Goal: Task Accomplishment & Management: Complete application form

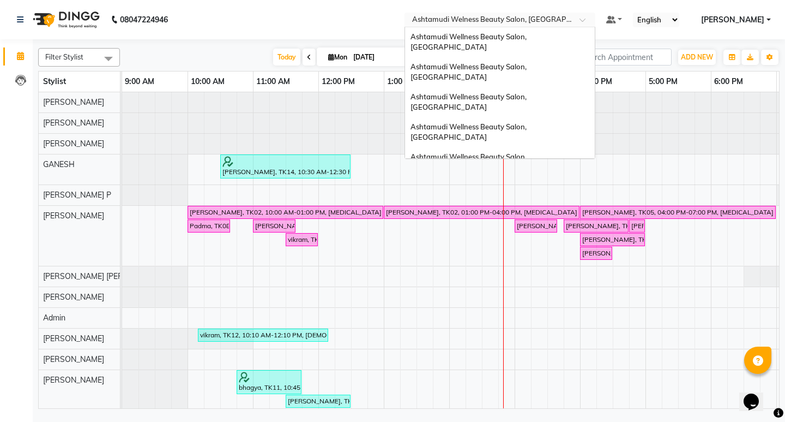
click at [596, 19] on div at bounding box center [500, 20] width 191 height 11
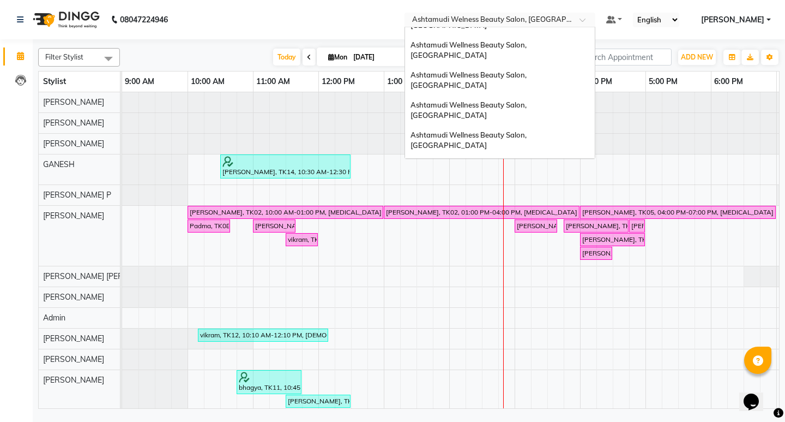
scroll to position [7, 0]
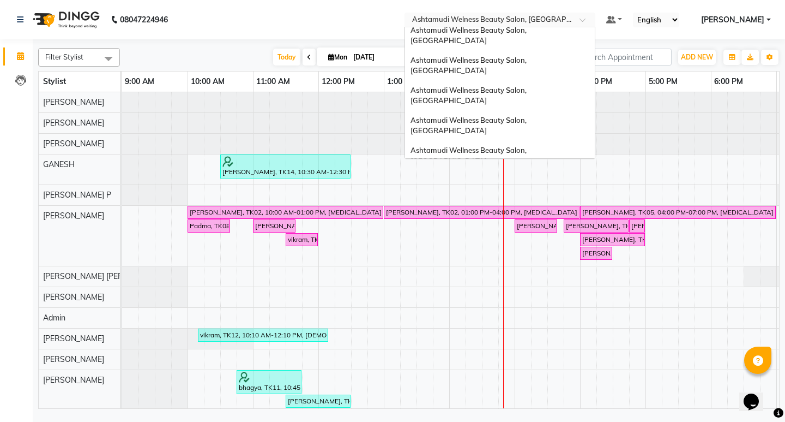
click at [579, 190] on div "Ashtamudi Wellness Beauty Salon, Trivandrum" at bounding box center [500, 200] width 190 height 20
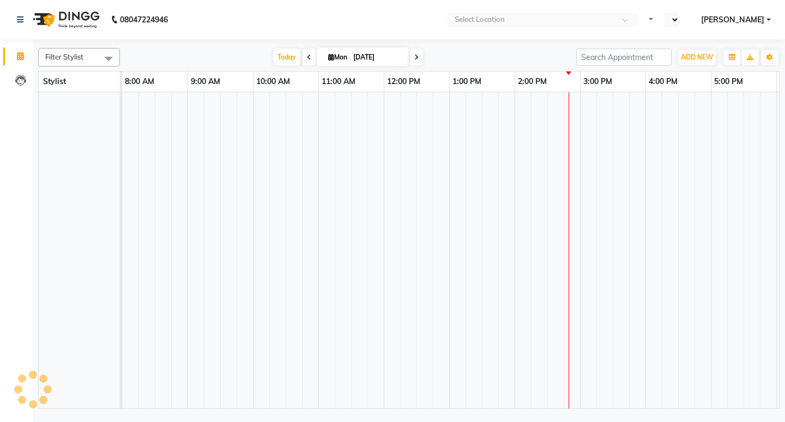
select select "en"
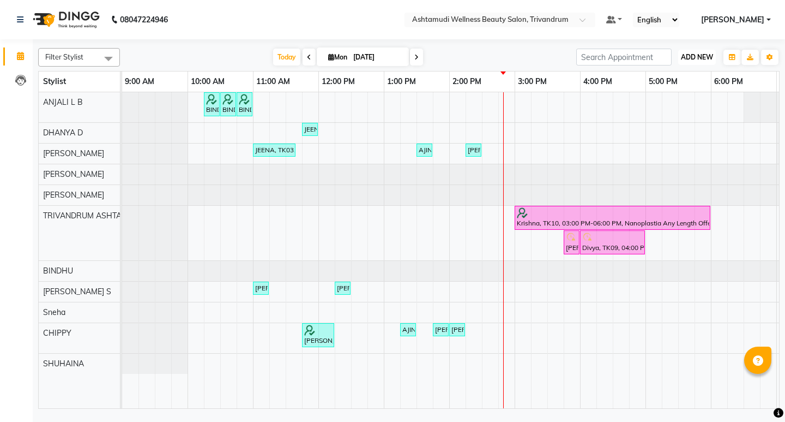
click at [705, 58] on span "ADD NEW" at bounding box center [697, 57] width 32 height 8
click at [685, 76] on button "Add Appointment" at bounding box center [672, 78] width 86 height 14
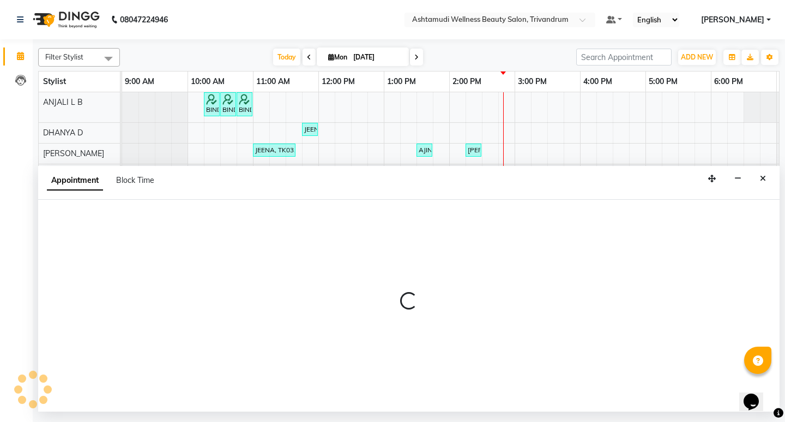
select select "600"
select select "tentative"
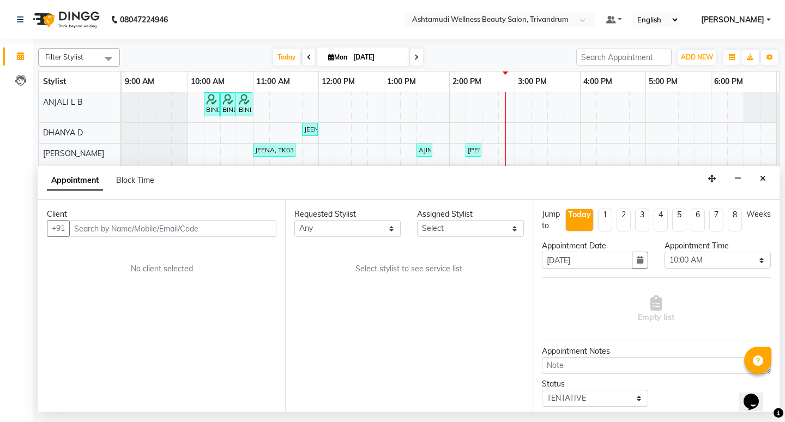
click at [754, 180] on div "Appointment Block Time" at bounding box center [409, 183] width 742 height 34
click at [761, 181] on icon "Close" at bounding box center [763, 179] width 6 height 8
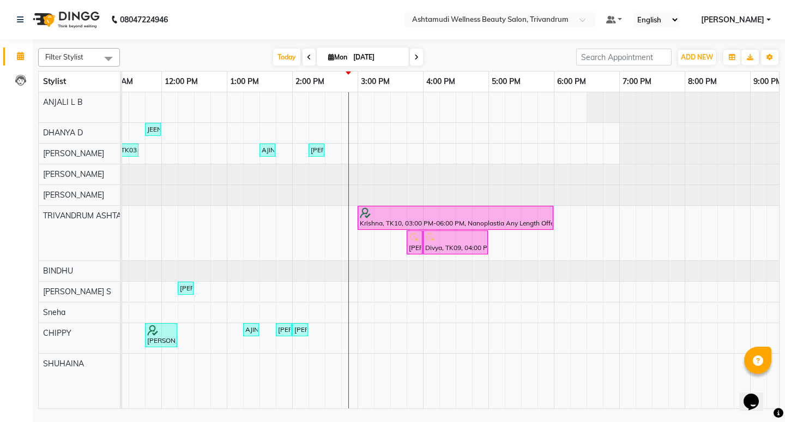
scroll to position [0, 161]
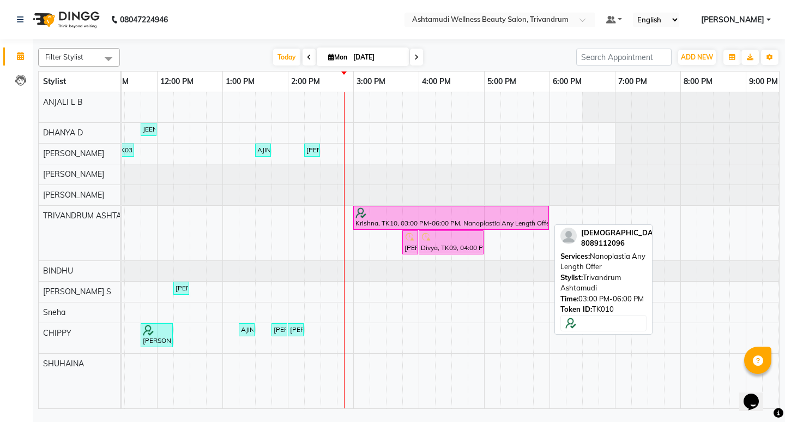
click at [395, 221] on div "Krishna, TK10, 03:00 PM-06:00 PM, Nanoplastia Any Length Offer" at bounding box center [451, 217] width 194 height 21
select select "6"
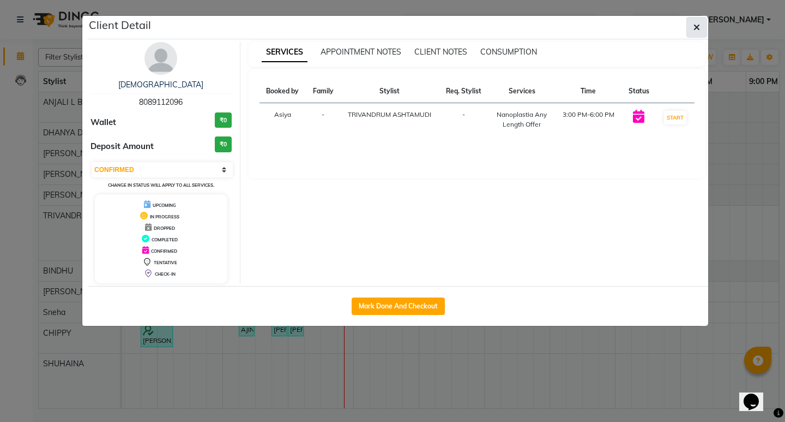
click at [702, 31] on button "button" at bounding box center [697, 27] width 21 height 21
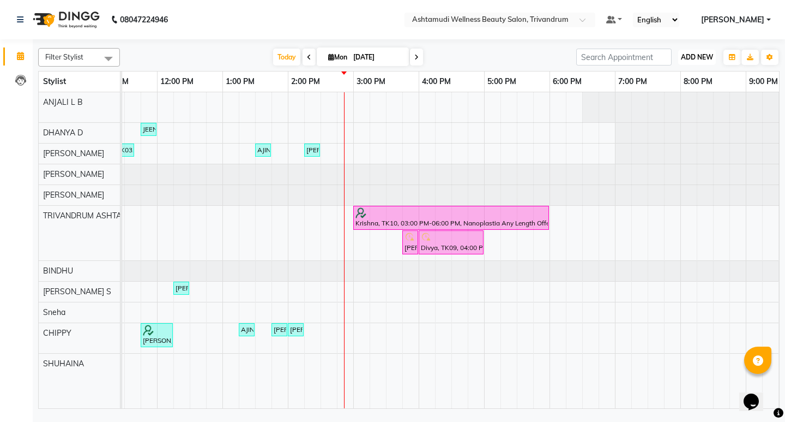
click at [707, 61] on span "ADD NEW" at bounding box center [697, 57] width 32 height 8
click at [694, 57] on span "ADD NEW" at bounding box center [697, 57] width 32 height 8
click at [698, 85] on button "Add Appointment" at bounding box center [672, 78] width 86 height 14
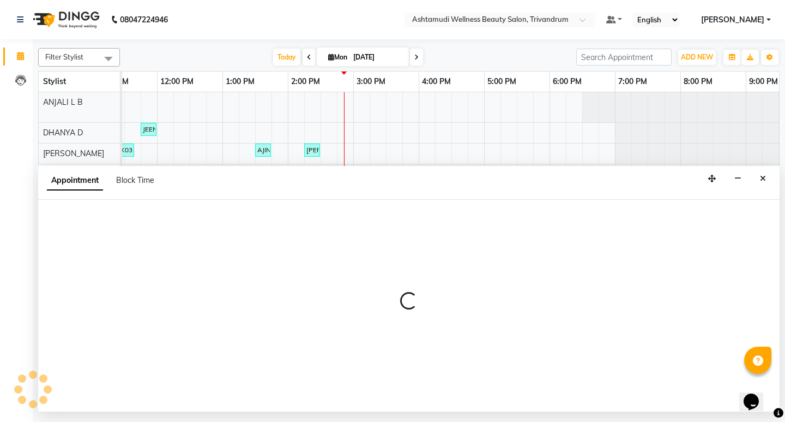
select select "600"
select select "tentative"
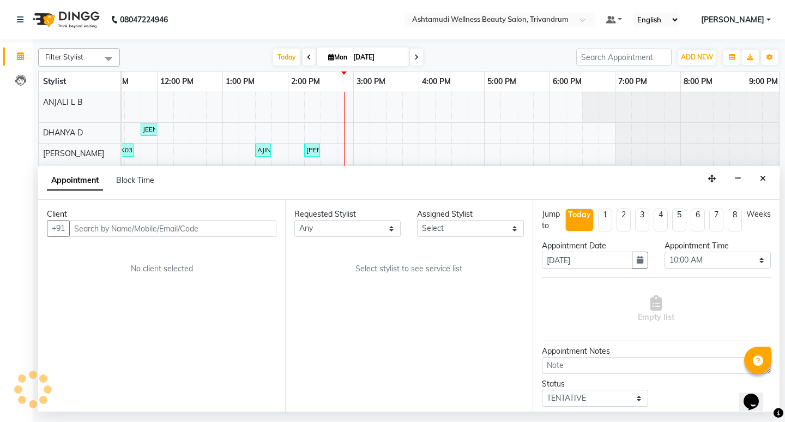
click at [207, 221] on input "text" at bounding box center [172, 228] width 207 height 17
type input "+918089112096"
click at [766, 179] on button "Close" at bounding box center [763, 178] width 16 height 17
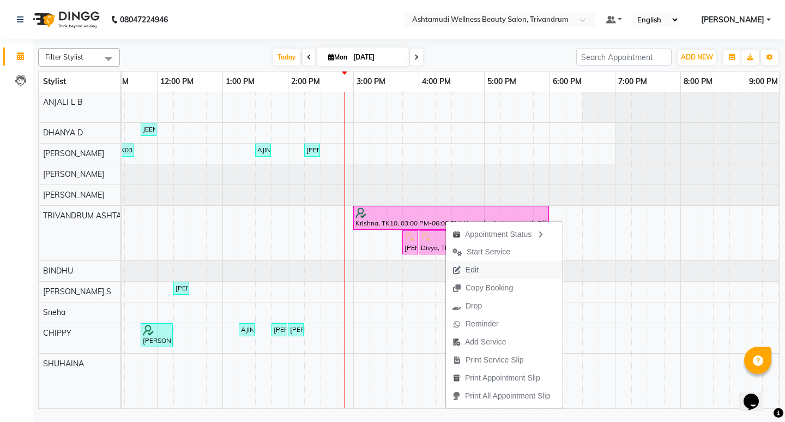
click at [487, 275] on button "Edit" at bounding box center [504, 270] width 117 height 18
select select "tentative"
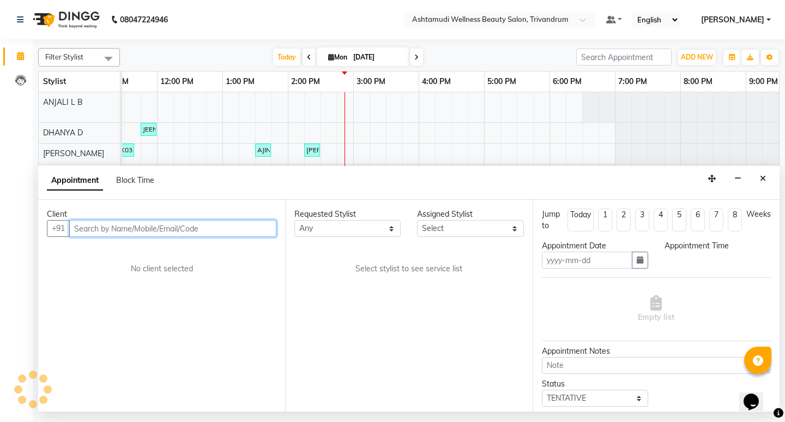
type input "[DATE]"
select select "confirm booking"
select select "900"
select select "27312"
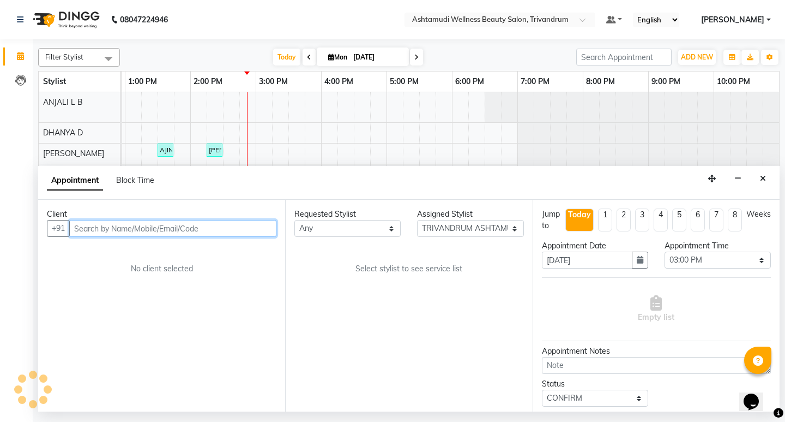
select select "2009"
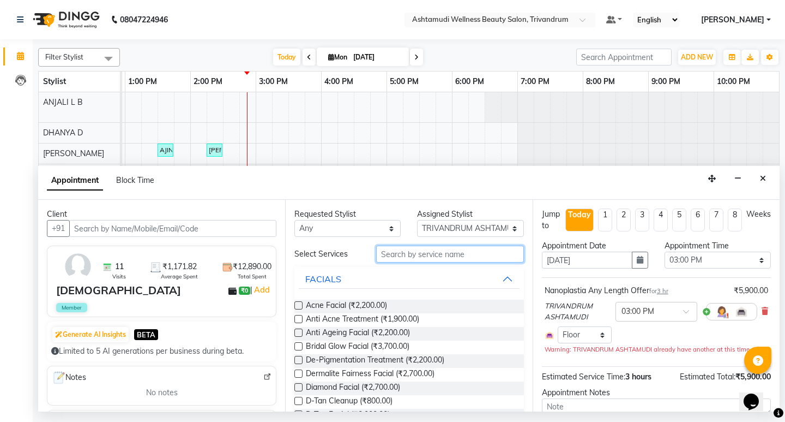
click at [417, 254] on input "text" at bounding box center [449, 253] width 147 height 17
type input "facial"
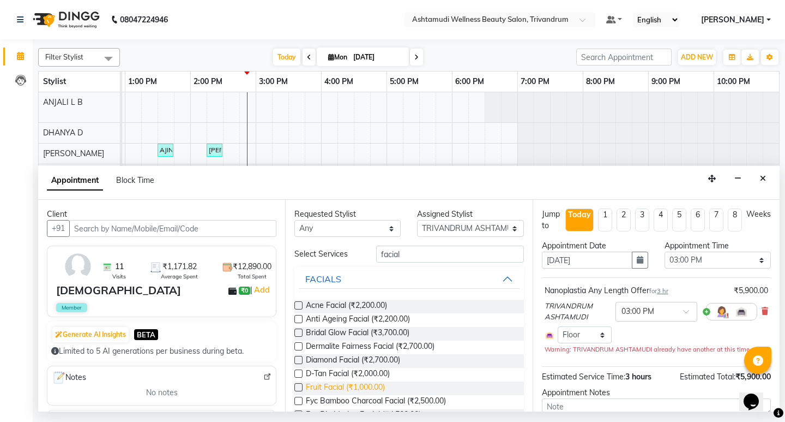
click at [348, 385] on span "Fruit Facial (₹1,000.00)" at bounding box center [345, 388] width 79 height 14
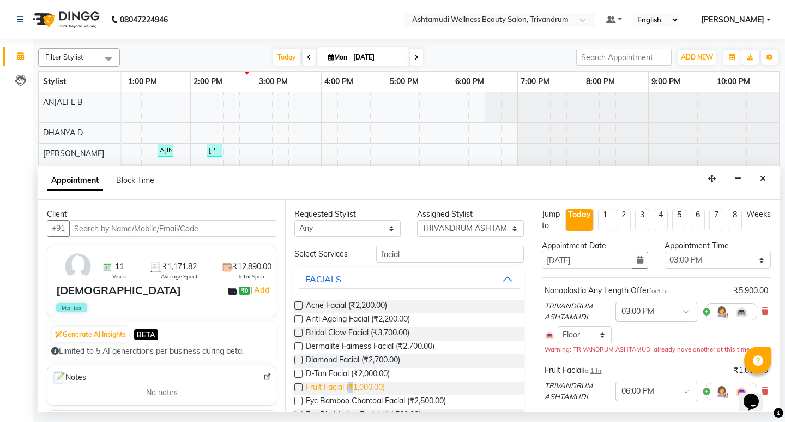
checkbox input "false"
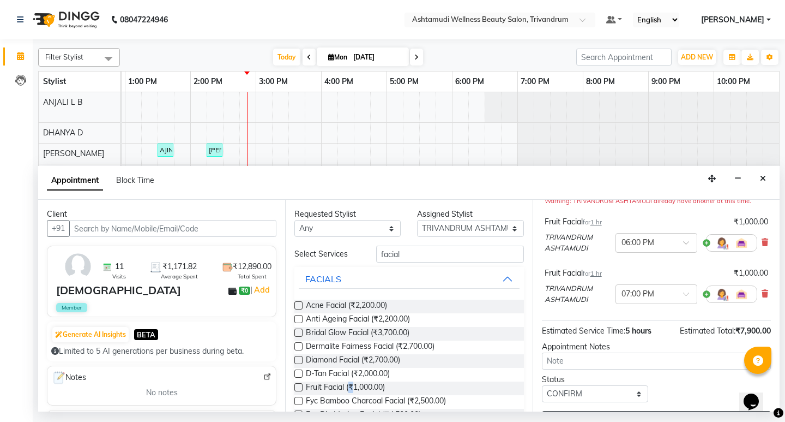
scroll to position [164, 0]
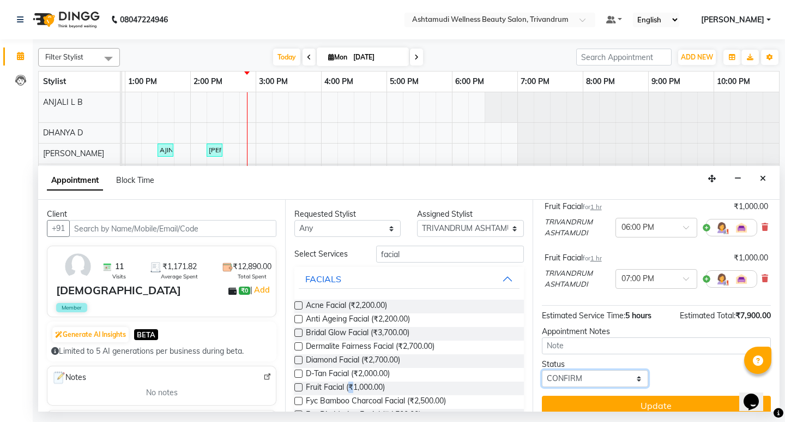
click at [586, 379] on select "Select TENTATIVE CONFIRM CHECK-IN UPCOMING" at bounding box center [595, 378] width 106 height 17
click at [542, 370] on select "Select TENTATIVE CONFIRM CHECK-IN UPCOMING" at bounding box center [595, 378] width 106 height 17
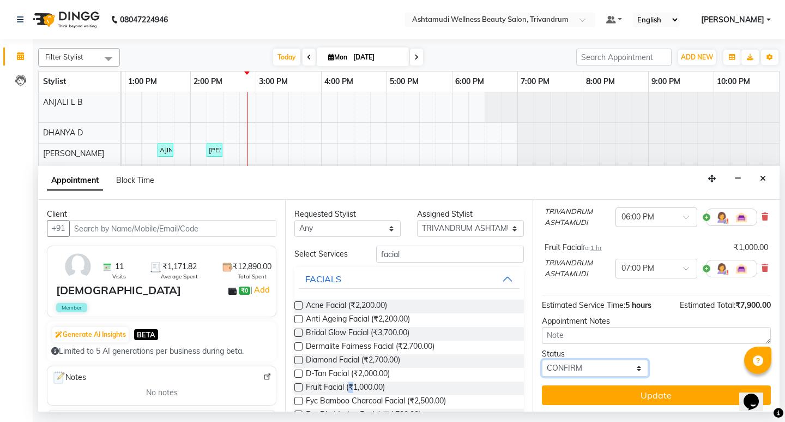
scroll to position [176, 0]
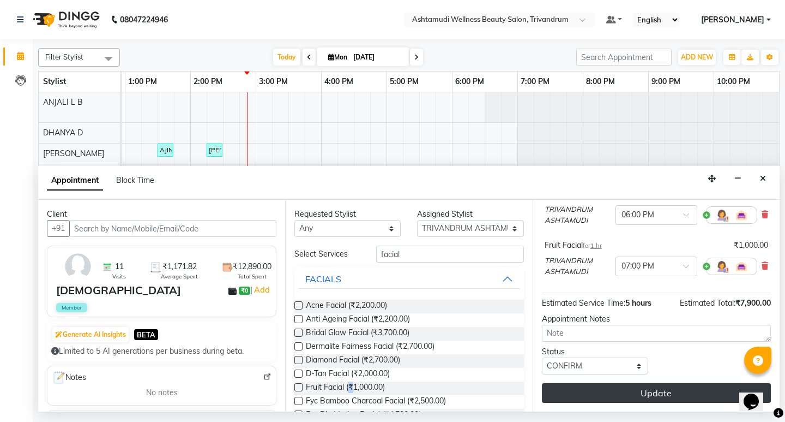
click at [663, 395] on button "Update" at bounding box center [656, 393] width 229 height 20
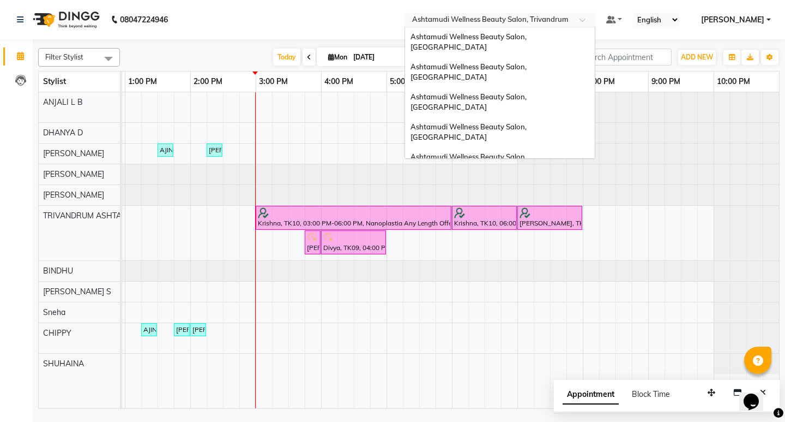
click at [568, 21] on input "text" at bounding box center [489, 20] width 158 height 11
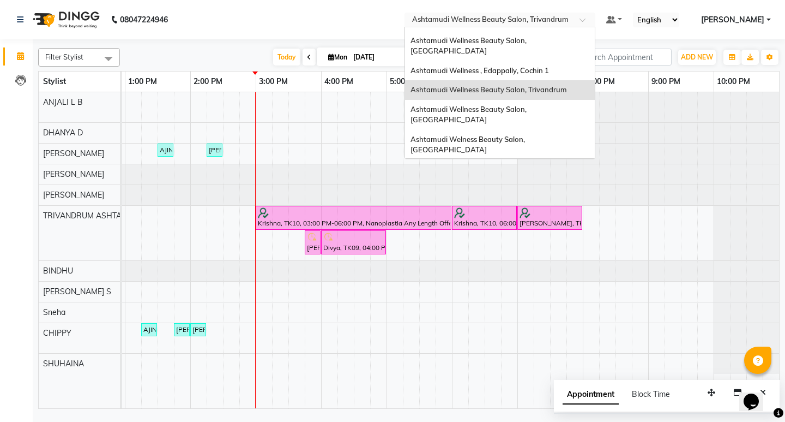
click at [528, 195] on span "Ashtamudi Wellness Beauty Salon, Cochin" at bounding box center [470, 205] width 118 height 20
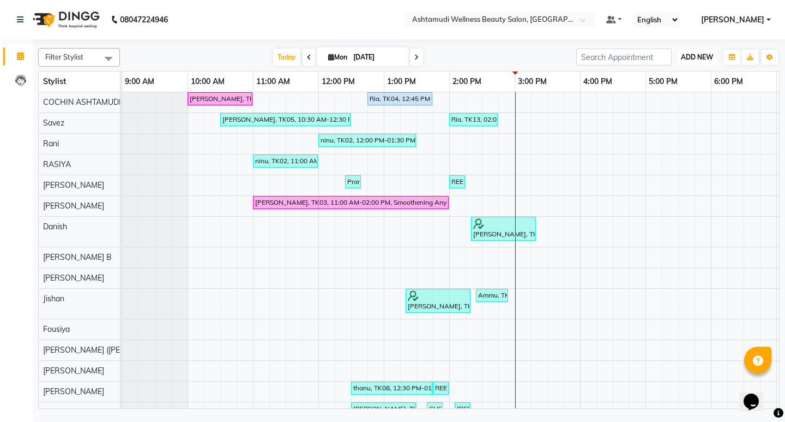
click at [689, 56] on span "ADD NEW" at bounding box center [697, 57] width 32 height 8
click at [682, 75] on button "Add Appointment" at bounding box center [672, 78] width 86 height 14
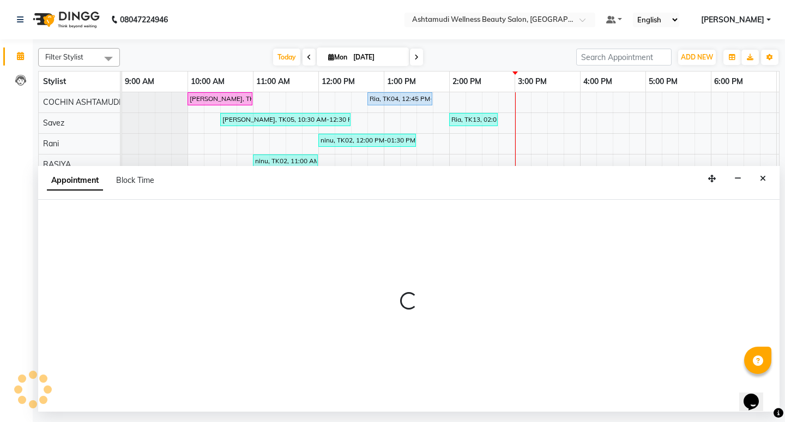
select select "600"
select select "tentative"
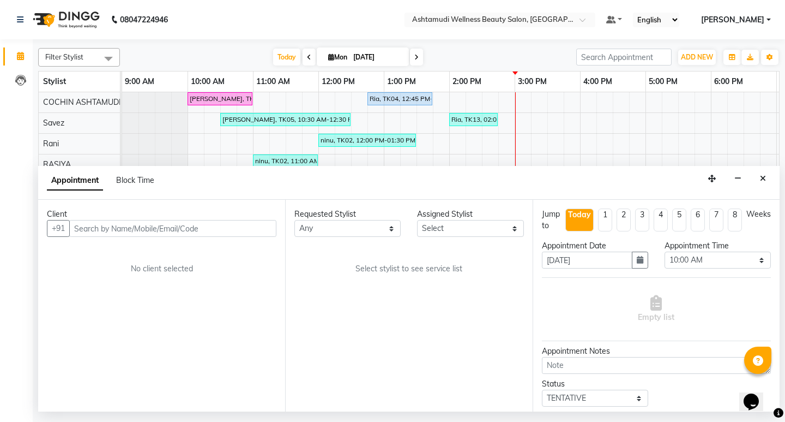
click at [195, 230] on input "text" at bounding box center [172, 228] width 207 height 17
click at [76, 226] on input "8086881086" at bounding box center [150, 228] width 162 height 17
type input "8086881086"
click at [265, 227] on span "Add Client" at bounding box center [254, 228] width 37 height 10
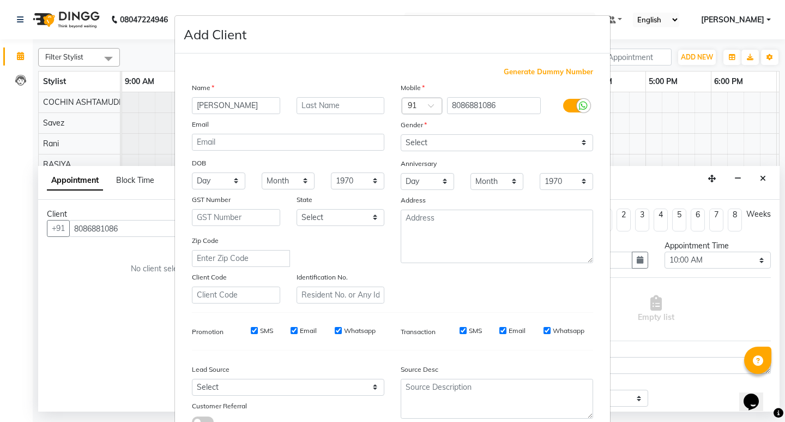
type input "[PERSON_NAME]"
drag, startPoint x: 421, startPoint y: 140, endPoint x: 422, endPoint y: 147, distance: 7.2
click at [421, 140] on select "Select Male Female Other Prefer Not To Say" at bounding box center [497, 142] width 193 height 17
select select "female"
click at [401, 134] on select "Select Male Female Other Prefer Not To Say" at bounding box center [497, 142] width 193 height 17
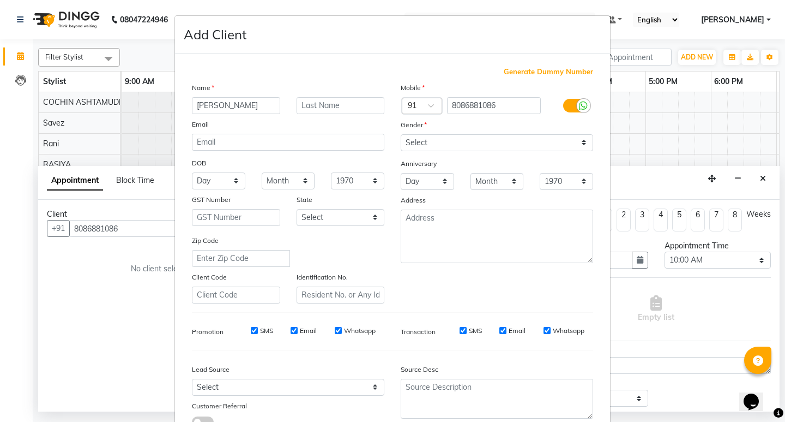
click at [423, 421] on div "Source Desc" at bounding box center [497, 393] width 209 height 68
click at [418, 400] on textarea at bounding box center [497, 398] width 193 height 40
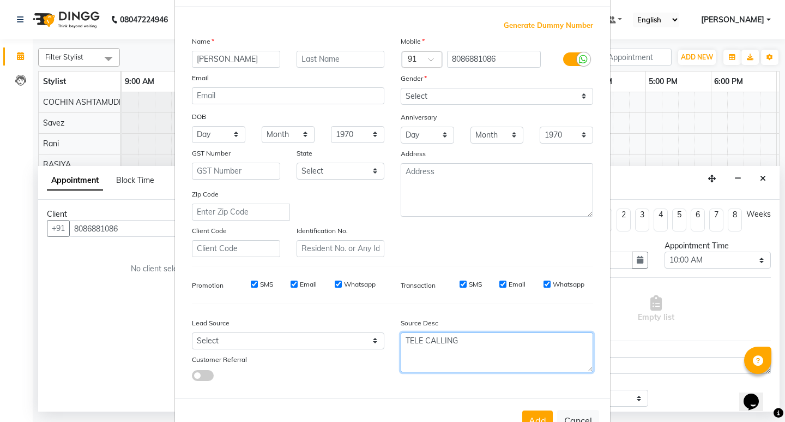
scroll to position [82, 0]
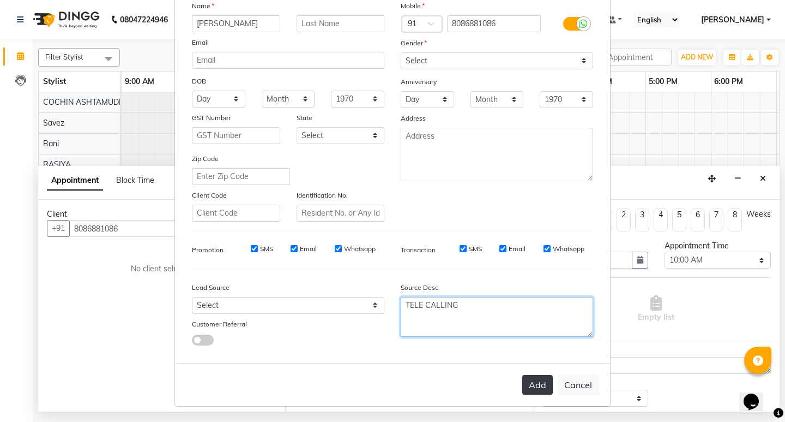
type textarea "TELE CALLING"
click at [543, 386] on button "Add" at bounding box center [537, 385] width 31 height 20
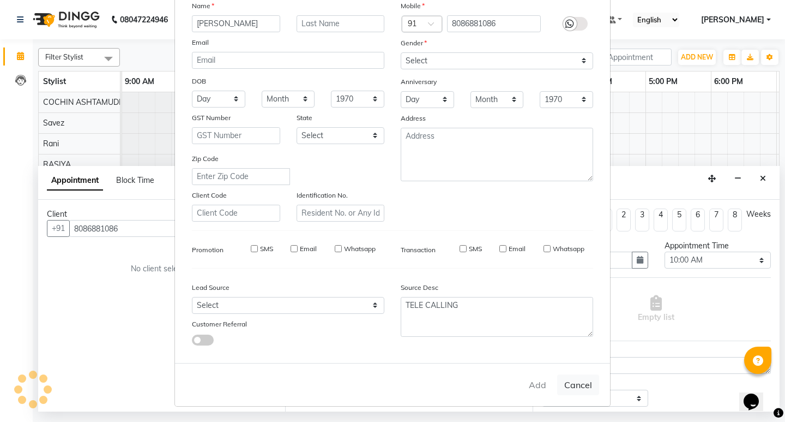
type input "80******86"
select select
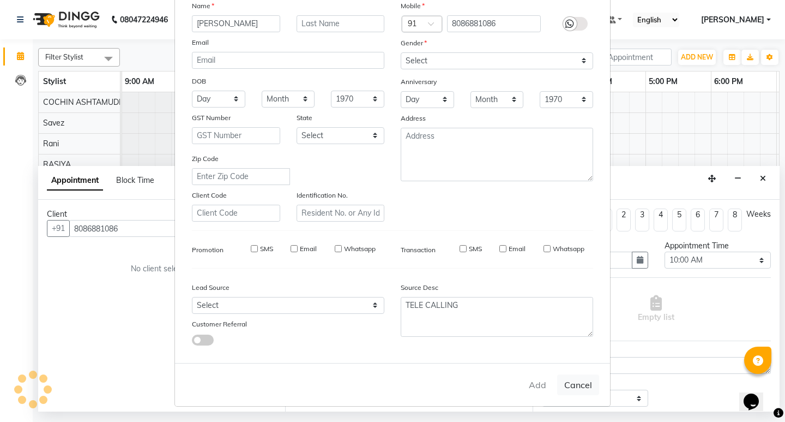
select select
checkbox input "false"
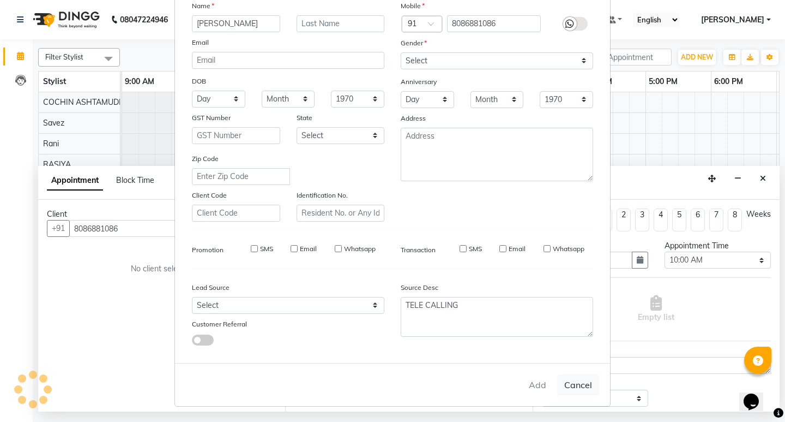
checkbox input "false"
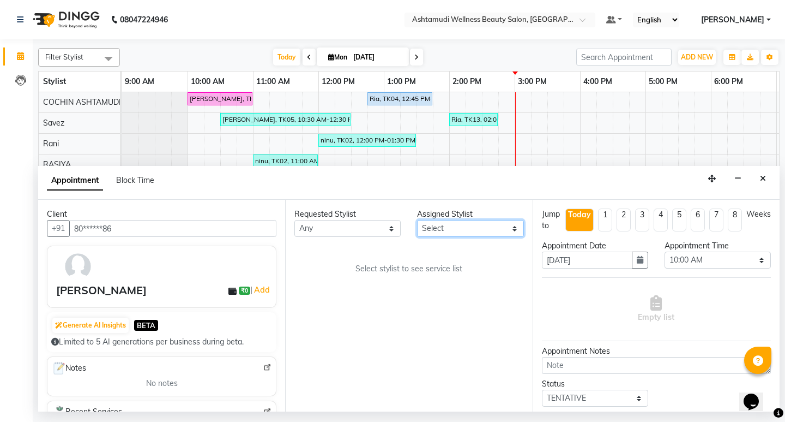
drag, startPoint x: 508, startPoint y: 229, endPoint x: 531, endPoint y: 203, distance: 34.0
click at [508, 229] on select "Select Aiswarya B Ankith(URAJ) BINU MANGAR COCHIN ASHTAMUDI Danish Diksha Thapa…" at bounding box center [470, 228] width 106 height 17
select select "27313"
click at [417, 220] on select "Select Aiswarya B Ankith(URAJ) BINU MANGAR COCHIN ASHTAMUDI Danish Diksha Thapa…" at bounding box center [470, 228] width 106 height 17
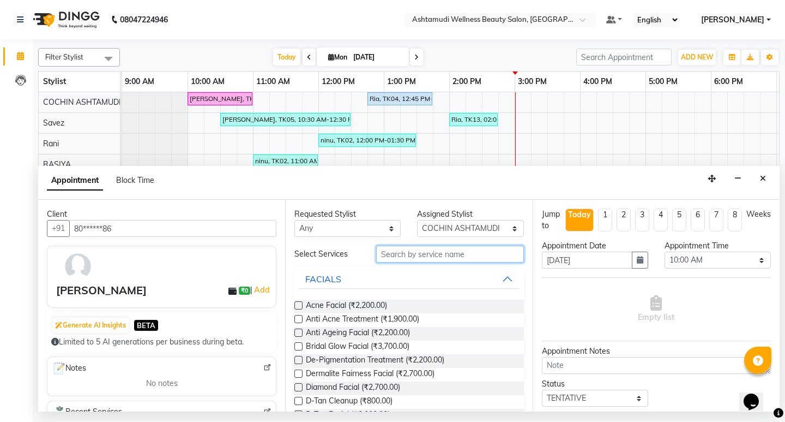
click at [434, 258] on input "text" at bounding box center [449, 253] width 147 height 17
type input "e"
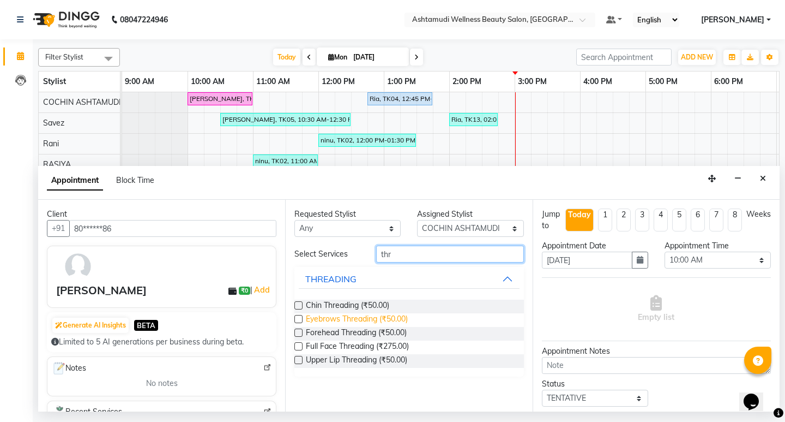
type input "thr"
click at [328, 319] on span "Eyebrows Threading (₹50.00)" at bounding box center [357, 320] width 102 height 14
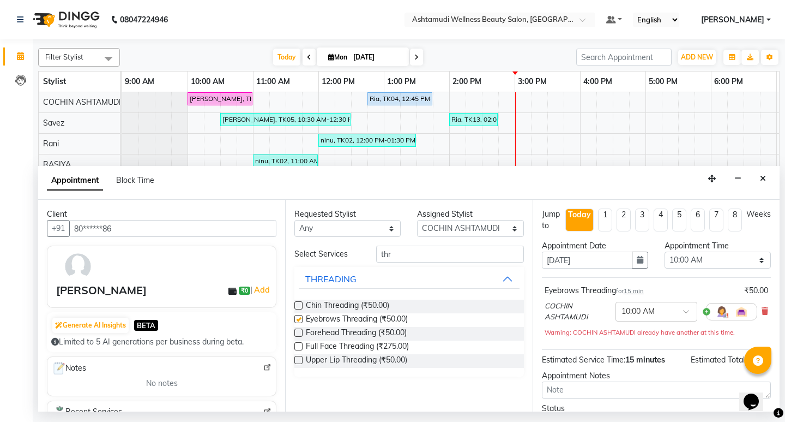
checkbox input "false"
click at [413, 256] on input "thr" at bounding box center [449, 253] width 147 height 17
type input "t"
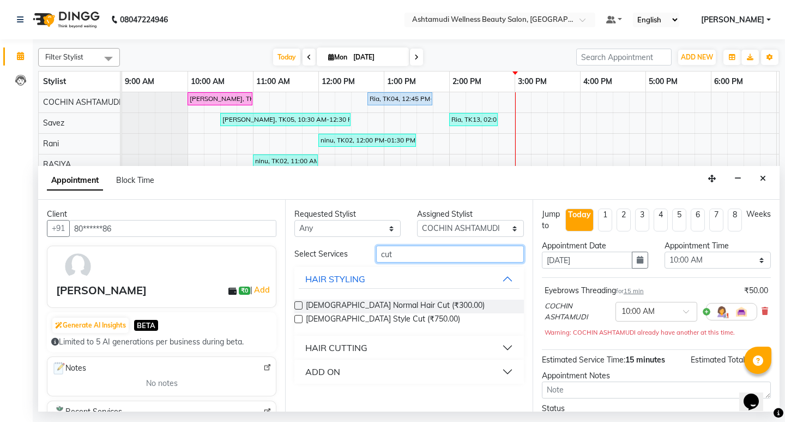
type input "cut"
click at [357, 347] on div "HAIR CUTTING" at bounding box center [336, 347] width 62 height 13
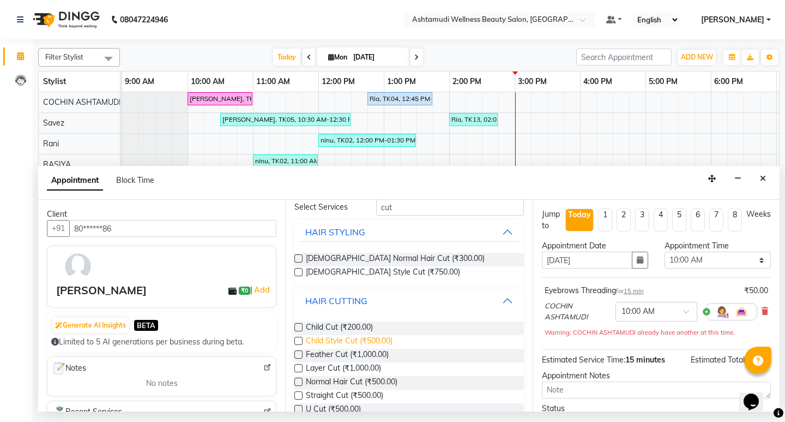
scroll to position [94, 0]
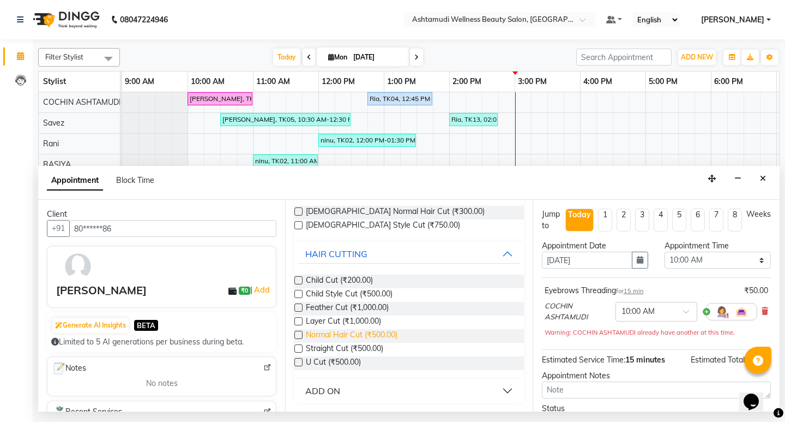
click at [350, 334] on span "Normal Hair Cut (₹500.00)" at bounding box center [352, 336] width 92 height 14
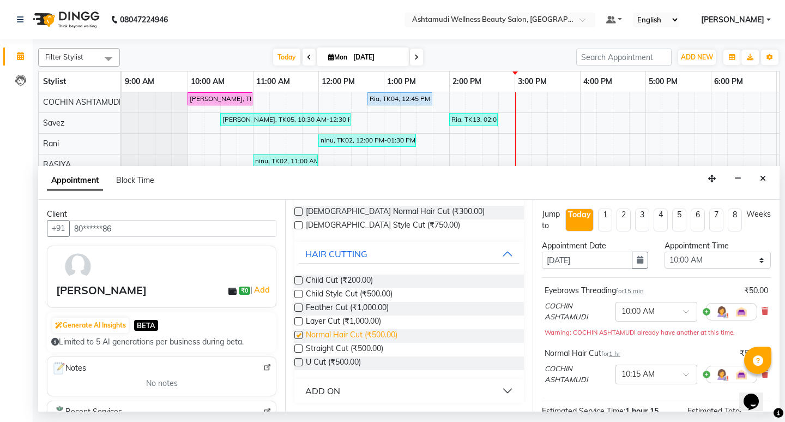
checkbox input "false"
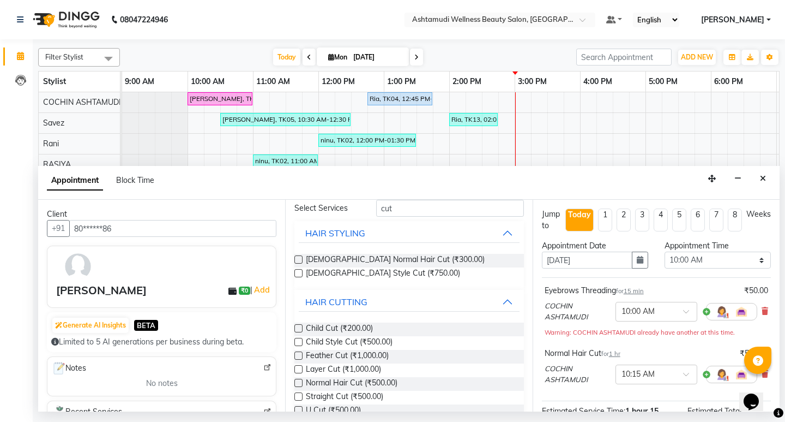
scroll to position [0, 0]
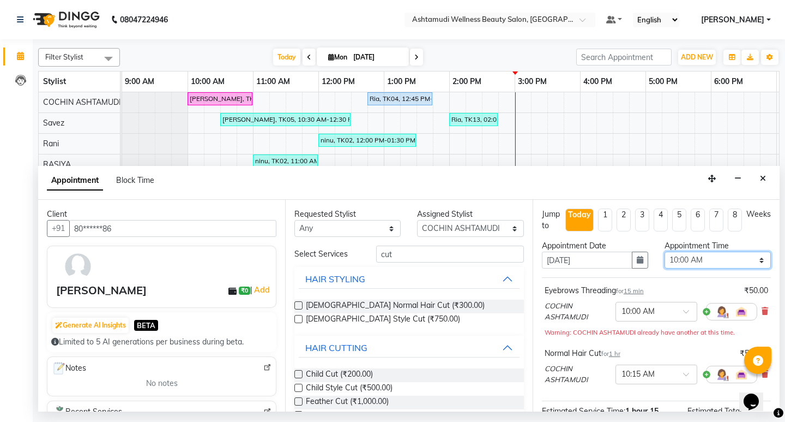
click at [692, 256] on select "Select 10:00 AM 10:15 AM 10:30 AM 10:45 AM 11:00 AM 11:15 AM 11:30 AM 11:45 AM …" at bounding box center [718, 259] width 106 height 17
select select "1110"
click at [665, 251] on select "Select 10:00 AM 10:15 AM 10:30 AM 10:45 AM 11:00 AM 11:15 AM 11:30 AM 11:45 AM …" at bounding box center [718, 259] width 106 height 17
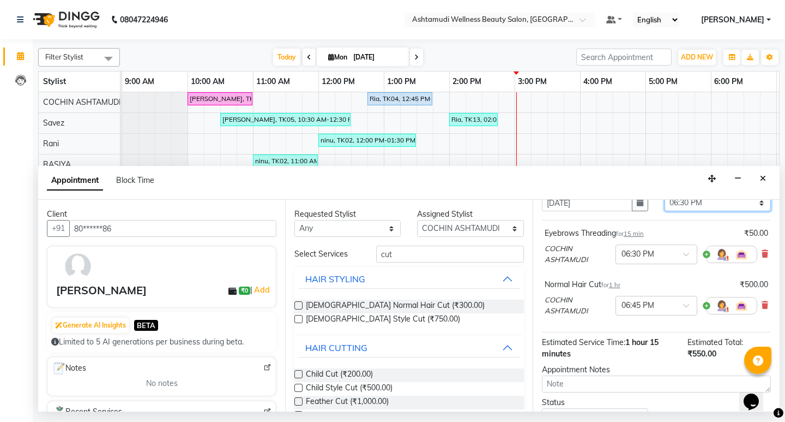
scroll to position [109, 0]
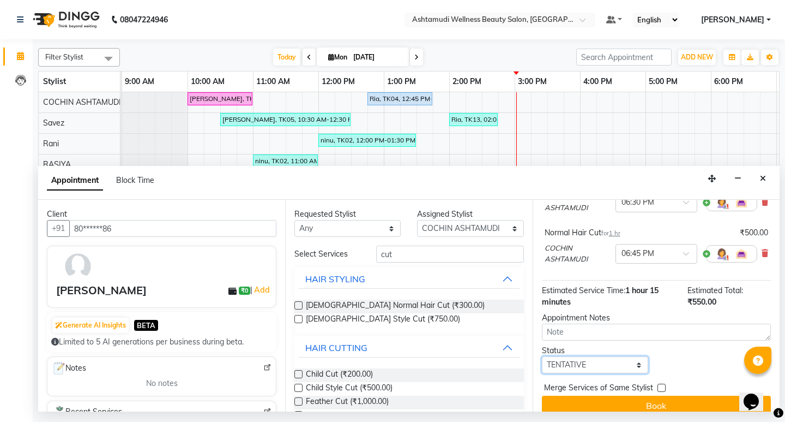
click at [603, 366] on select "Select TENTATIVE CONFIRM CHECK-IN UPCOMING" at bounding box center [595, 364] width 106 height 17
select select "confirm booking"
click at [542, 356] on select "Select TENTATIVE CONFIRM CHECK-IN UPCOMING" at bounding box center [595, 364] width 106 height 17
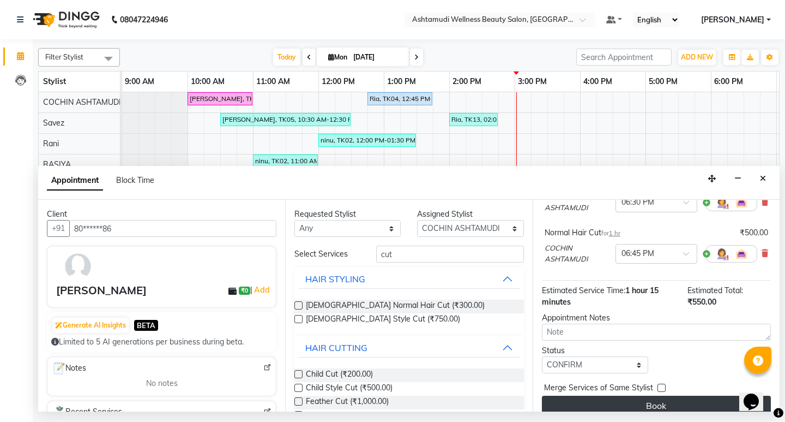
click at [657, 405] on button "Book" at bounding box center [656, 405] width 229 height 20
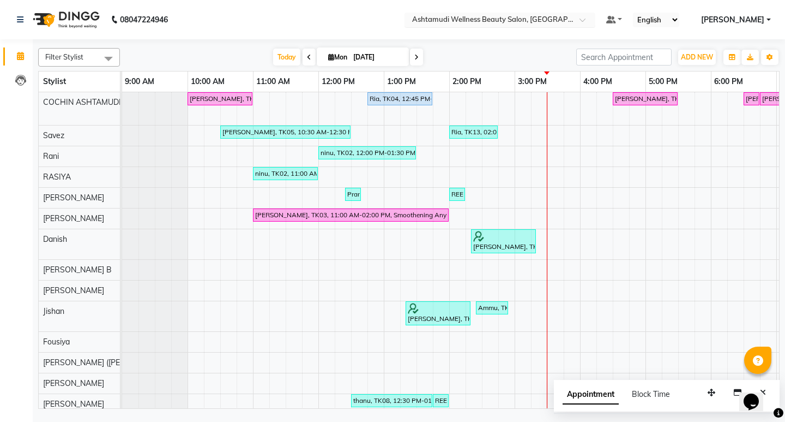
click at [596, 19] on div at bounding box center [500, 20] width 191 height 11
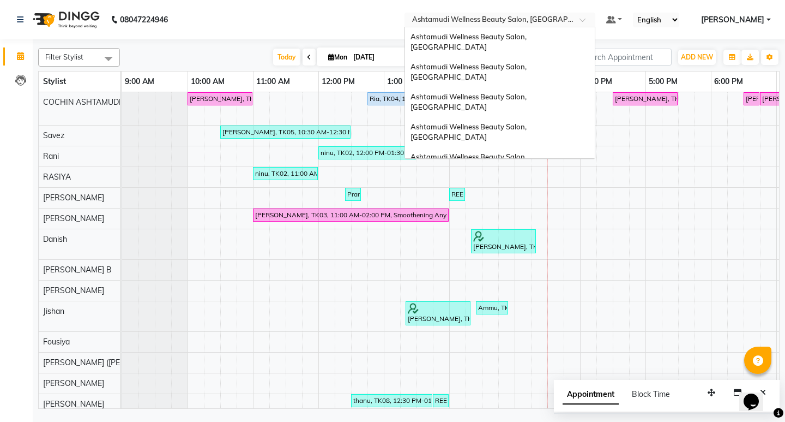
scroll to position [55, 0]
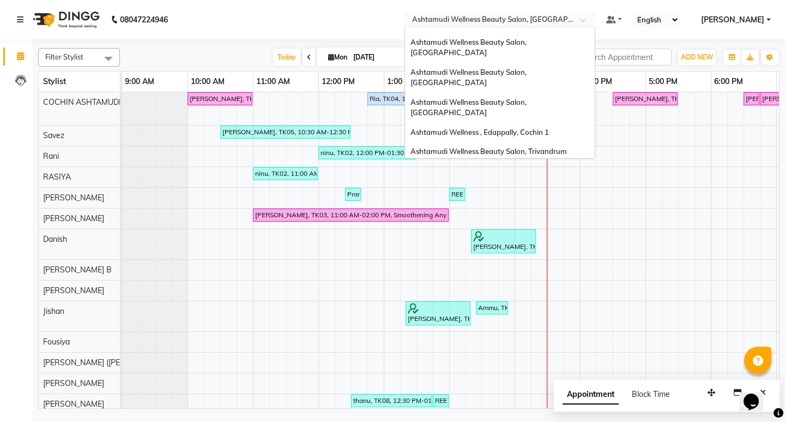
click at [527, 196] on span "Ashtamudi Welness Beauty Salon, Chinnakkada" at bounding box center [469, 206] width 116 height 20
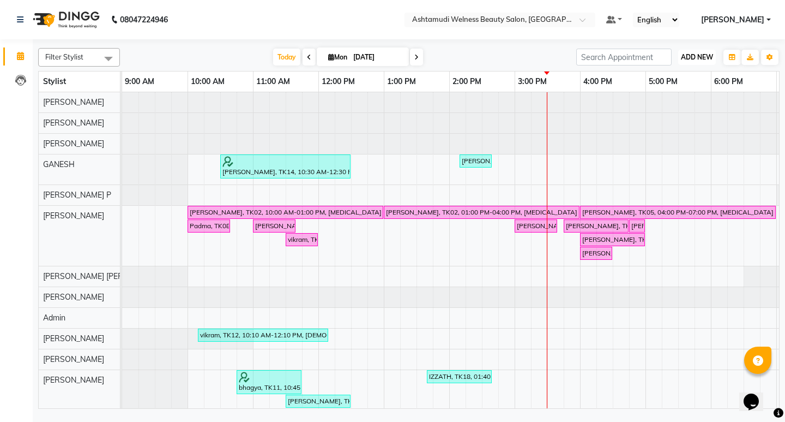
click at [705, 55] on span "ADD NEW" at bounding box center [697, 57] width 32 height 8
click at [683, 75] on button "Add Appointment" at bounding box center [672, 78] width 86 height 14
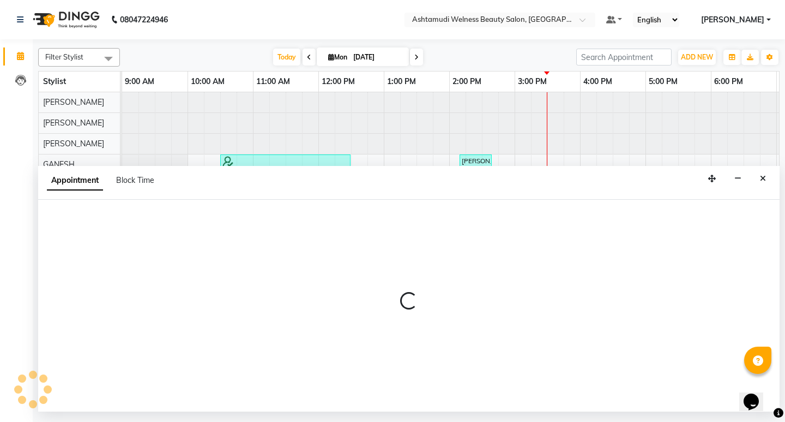
select select "600"
select select "tentative"
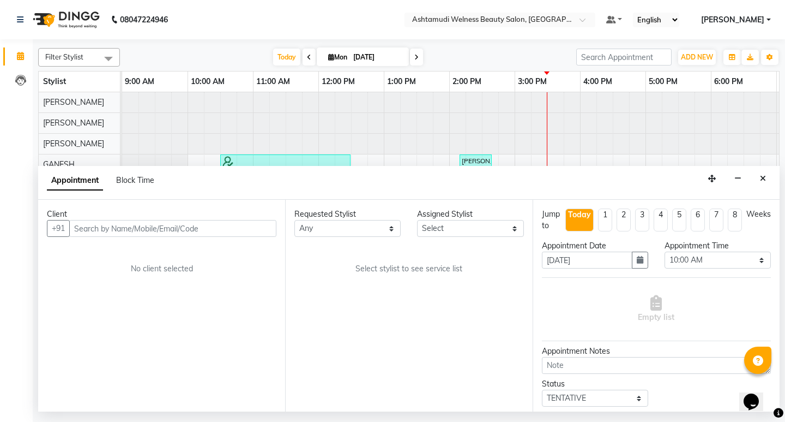
click at [206, 232] on input "text" at bounding box center [172, 228] width 207 height 17
click at [87, 227] on input "+918714785198" at bounding box center [150, 228] width 162 height 17
type input "8714785198"
click at [255, 232] on span "Add Client" at bounding box center [254, 228] width 37 height 10
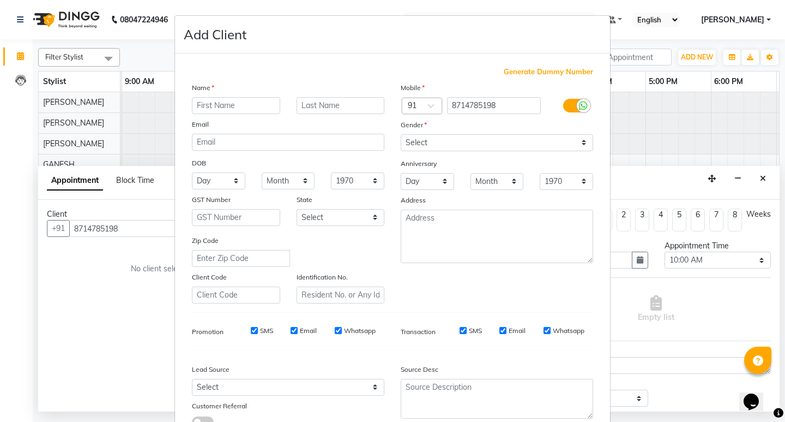
click at [226, 107] on input "text" at bounding box center [236, 105] width 88 height 17
type input "d"
type input "Dimple"
click at [432, 140] on select "Select Male Female Other Prefer Not To Say" at bounding box center [497, 142] width 193 height 17
select select "female"
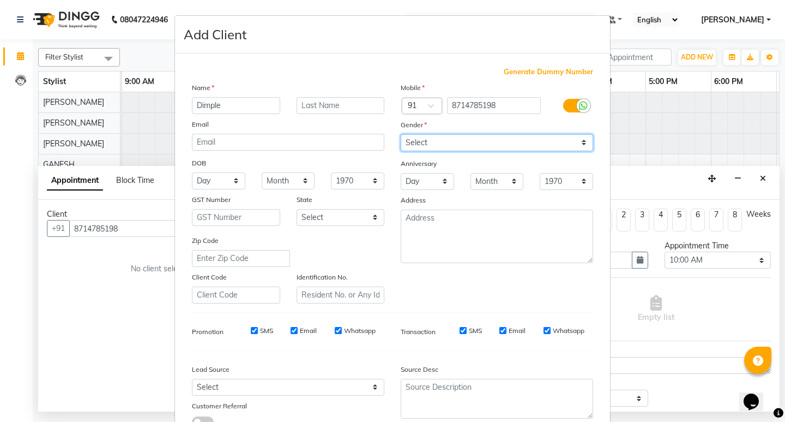
click at [401, 134] on select "Select Male Female Other Prefer Not To Say" at bounding box center [497, 142] width 193 height 17
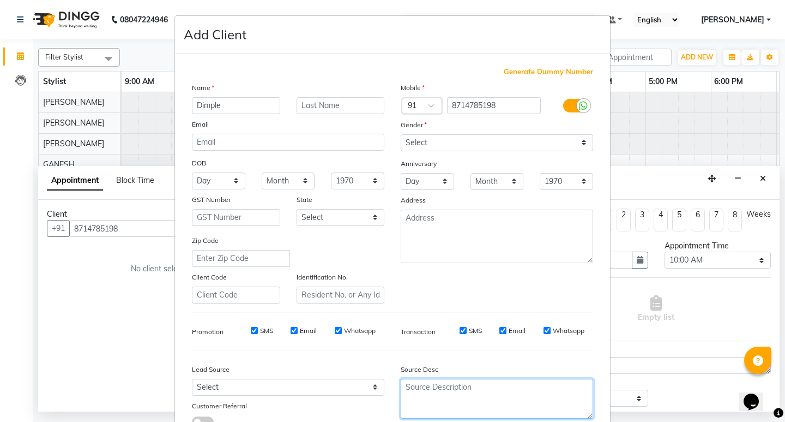
click at [445, 392] on textarea at bounding box center [497, 398] width 193 height 40
click at [411, 388] on textarea "tel calling" at bounding box center [497, 398] width 193 height 40
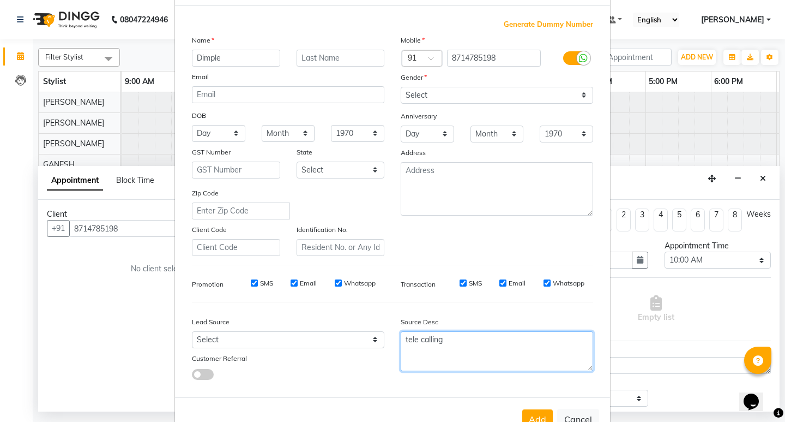
scroll to position [82, 0]
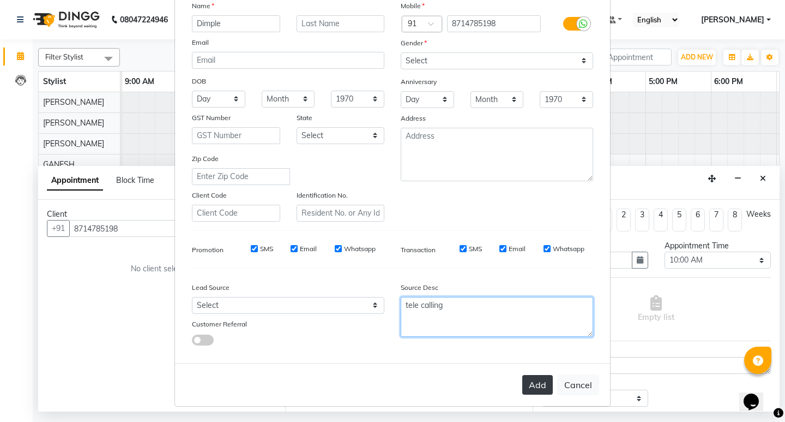
type textarea "tele calling"
click at [538, 390] on button "Add" at bounding box center [537, 385] width 31 height 20
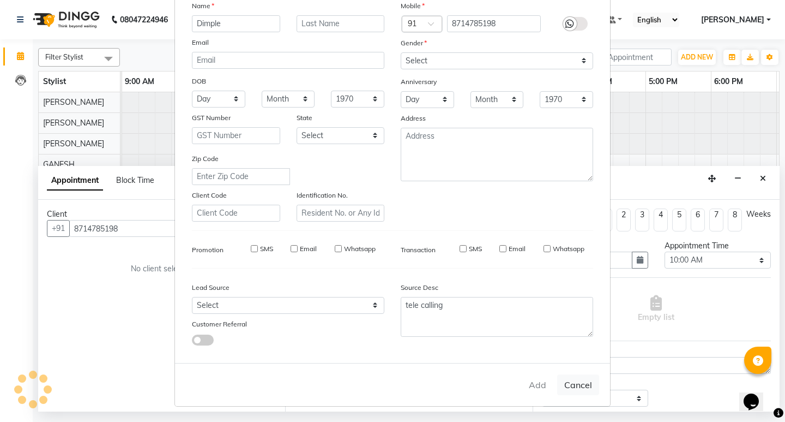
type input "87******98"
select select
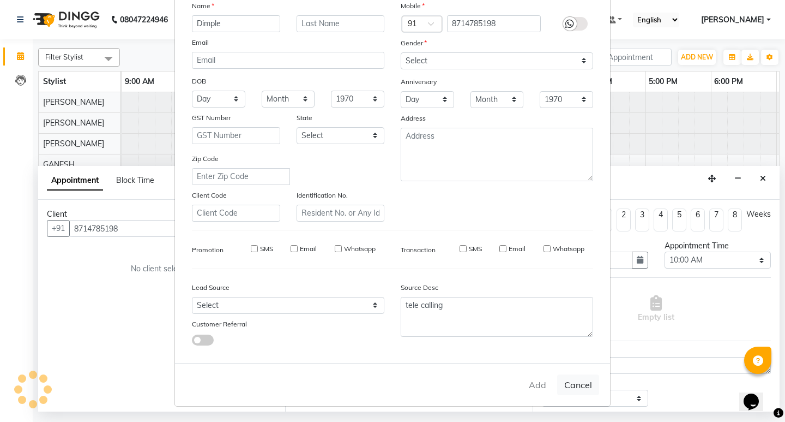
select select
checkbox input "false"
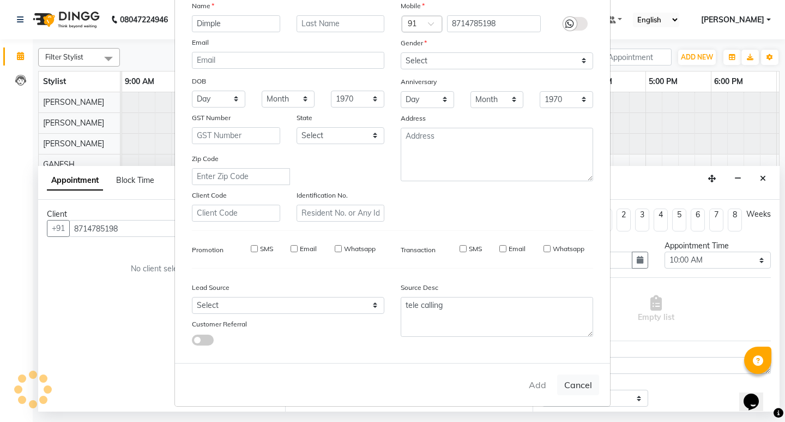
checkbox input "false"
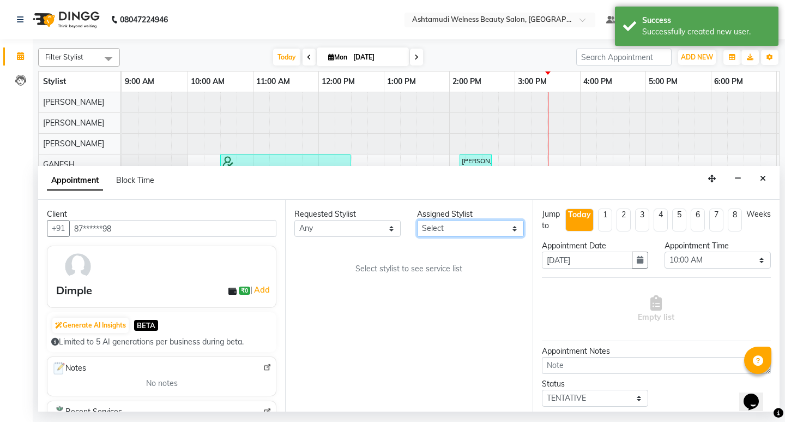
click at [491, 232] on select "Select ADITHYA TAMANG Admin ALTHAF Anitha ATHIRA SANAL BETZA M BINU DEVIKA GANE…" at bounding box center [470, 228] width 106 height 17
select select "25976"
click at [417, 220] on select "Select ADITHYA TAMANG Admin ALTHAF Anitha ATHIRA SANAL BETZA M BINU DEVIKA GANE…" at bounding box center [470, 228] width 106 height 17
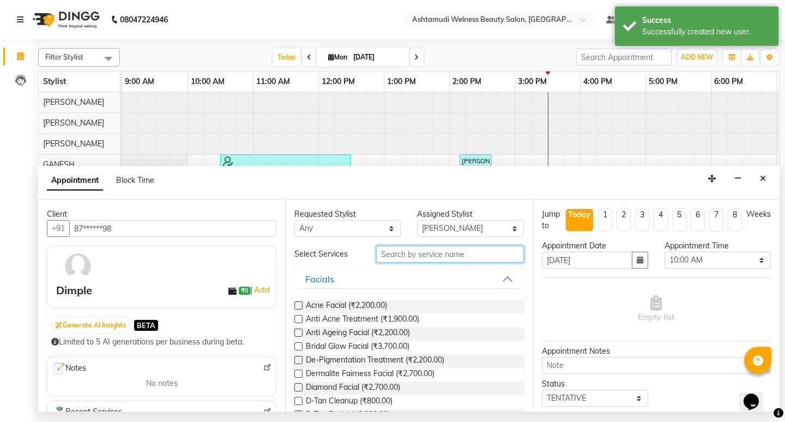
click at [394, 257] on input "text" at bounding box center [449, 253] width 147 height 17
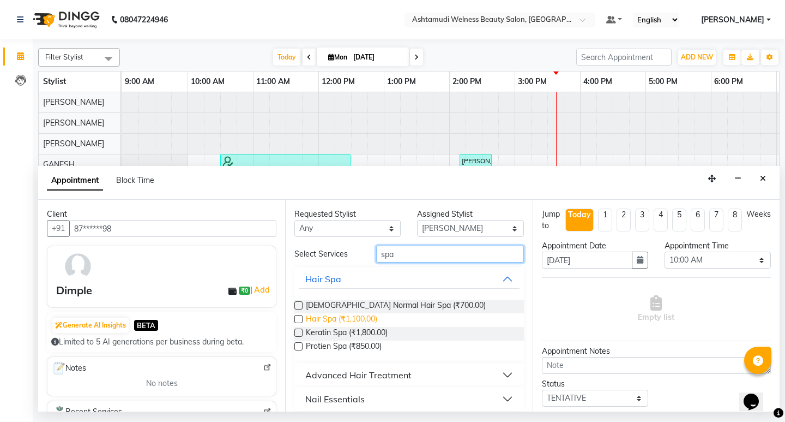
type input "spa"
click at [356, 321] on span "Hair Spa (₹1,100.00)" at bounding box center [341, 320] width 71 height 14
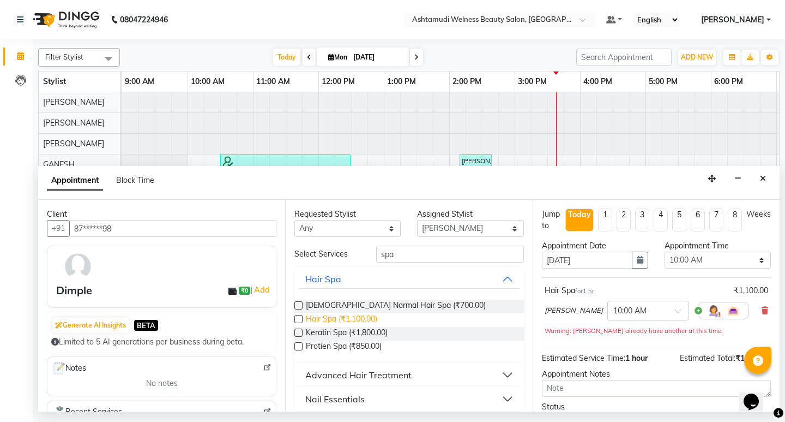
click at [356, 321] on span "Hair Spa (₹1,100.00)" at bounding box center [341, 320] width 71 height 14
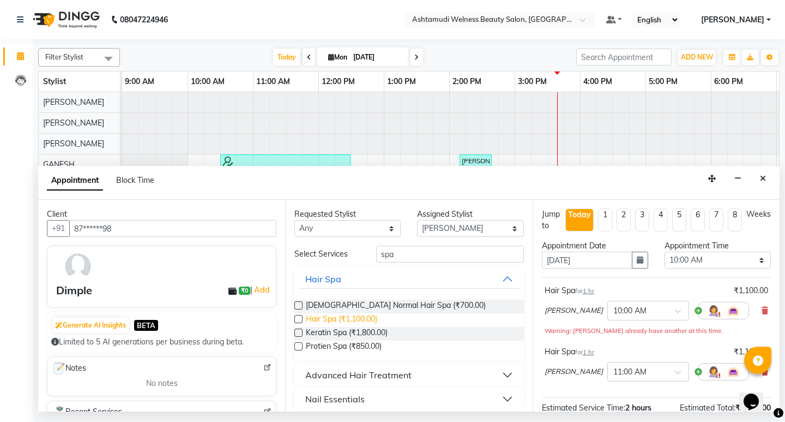
click at [356, 321] on span "Hair Spa (₹1,100.00)" at bounding box center [341, 320] width 71 height 14
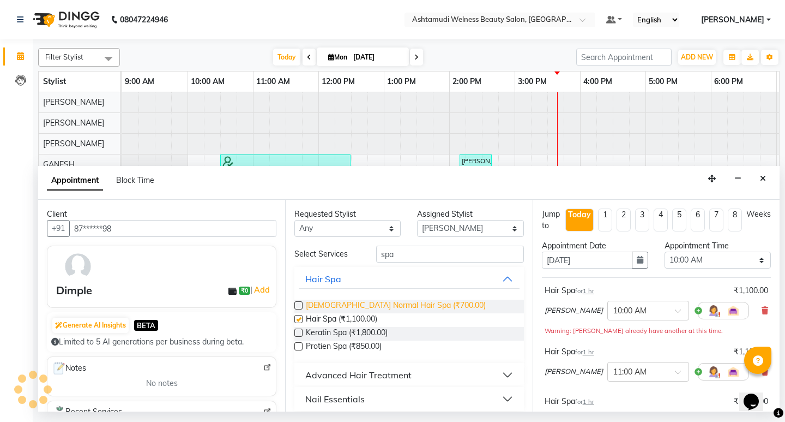
checkbox input "false"
click at [398, 251] on input "spa" at bounding box center [449, 253] width 147 height 17
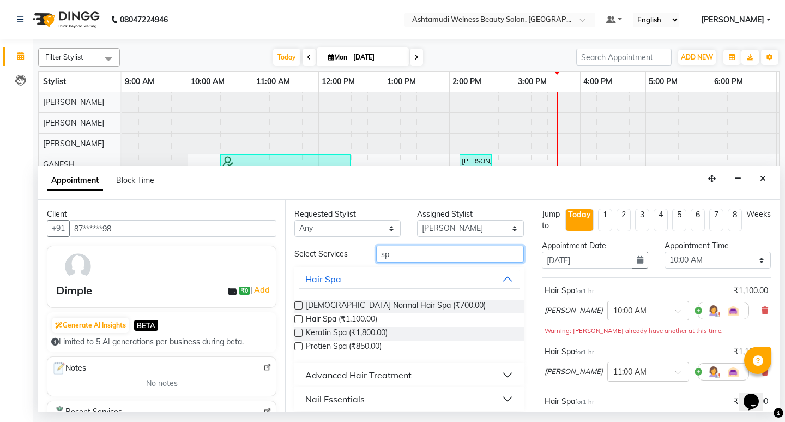
type input "s"
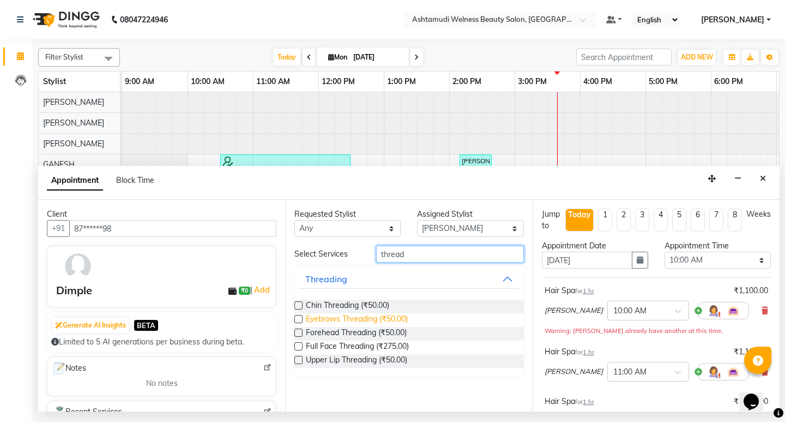
type input "thread"
click at [322, 315] on span "Eyebrows Threading (₹50.00)" at bounding box center [357, 320] width 102 height 14
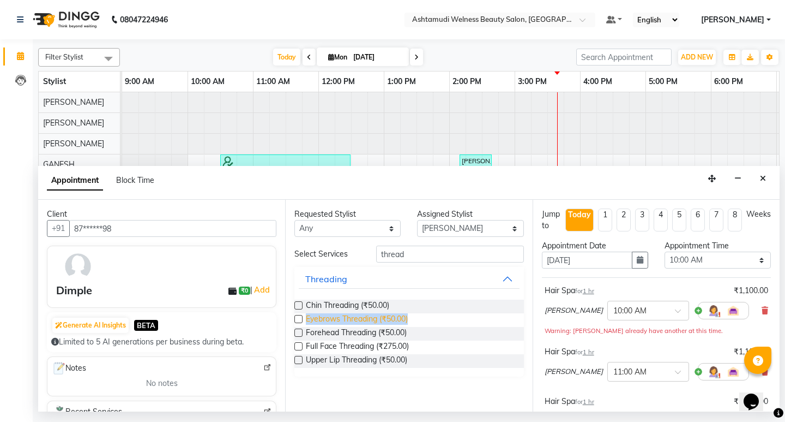
click at [322, 315] on span "Eyebrows Threading (₹50.00)" at bounding box center [357, 320] width 102 height 14
checkbox input "false"
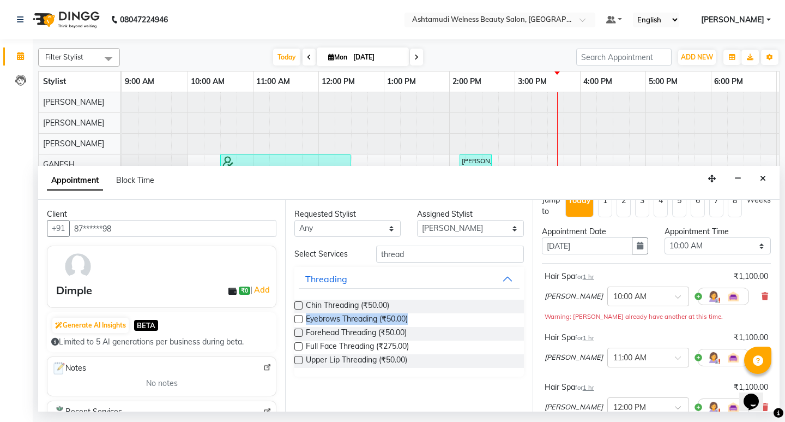
scroll to position [0, 0]
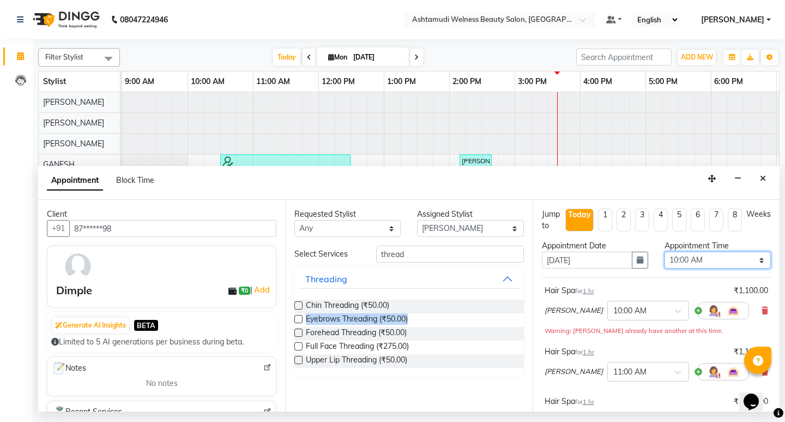
click at [720, 259] on select "Select 10:00 AM 10:15 AM 10:30 AM 10:45 AM 11:00 AM 11:15 AM 11:30 AM 11:45 AM …" at bounding box center [718, 259] width 106 height 17
select select "945"
click at [665, 251] on select "Select 10:00 AM 10:15 AM 10:30 AM 10:45 AM 11:00 AM 11:15 AM 11:30 AM 11:45 AM …" at bounding box center [718, 259] width 106 height 17
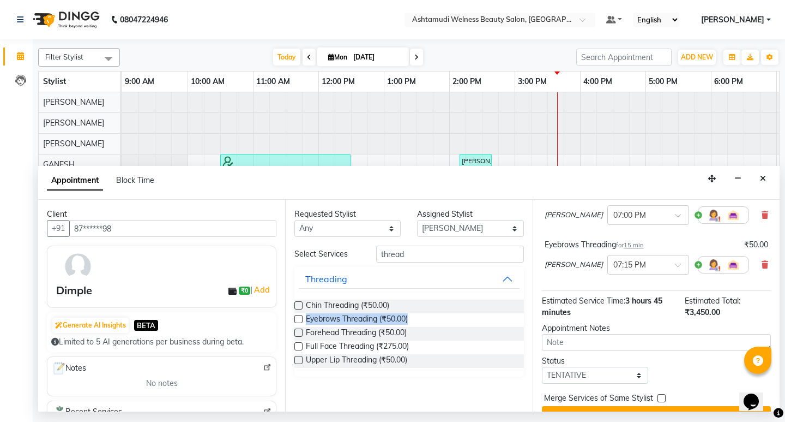
scroll to position [338, 0]
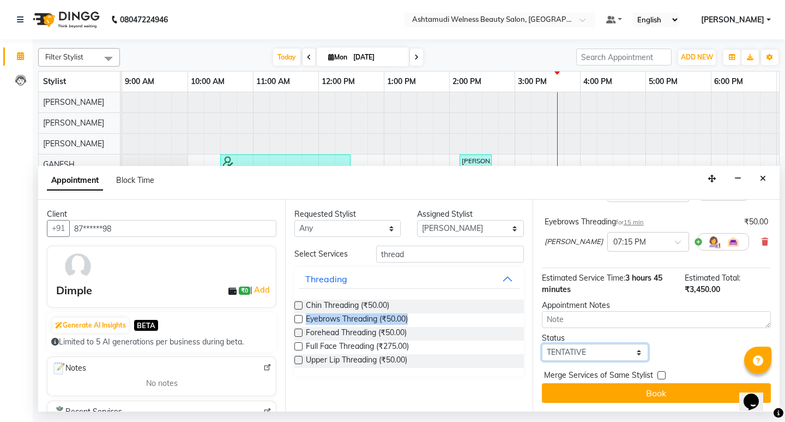
click at [621, 356] on select "Select TENTATIVE CONFIRM CHECK-IN UPCOMING" at bounding box center [595, 352] width 106 height 17
select select "confirm booking"
click at [542, 344] on select "Select TENTATIVE CONFIRM CHECK-IN UPCOMING" at bounding box center [595, 352] width 106 height 17
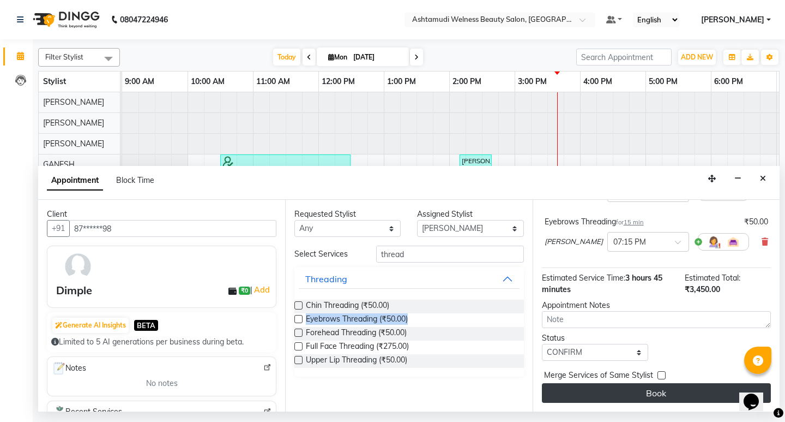
click at [650, 390] on button "Book" at bounding box center [656, 393] width 229 height 20
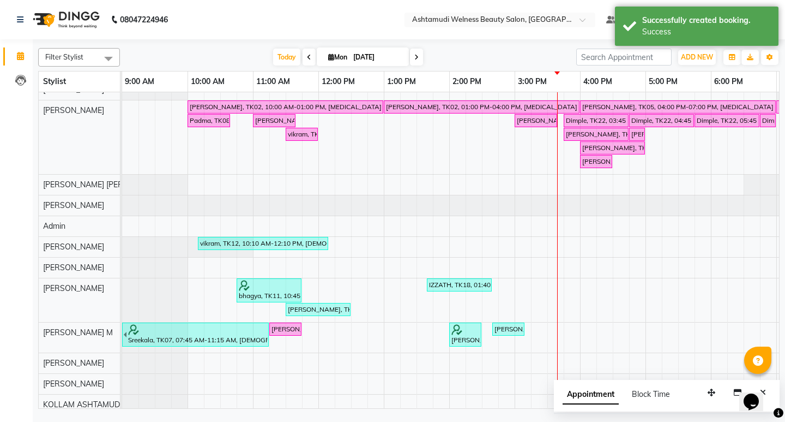
scroll to position [0, 0]
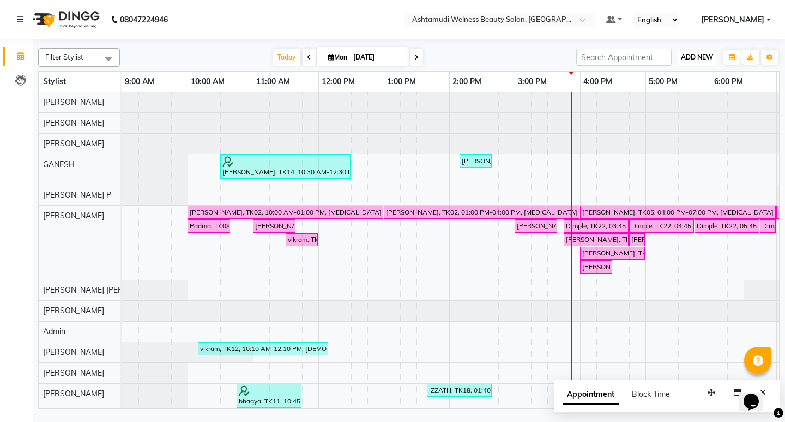
click at [702, 57] on span "ADD NEW" at bounding box center [697, 57] width 32 height 8
click at [662, 81] on button "Add Appointment" at bounding box center [672, 78] width 86 height 14
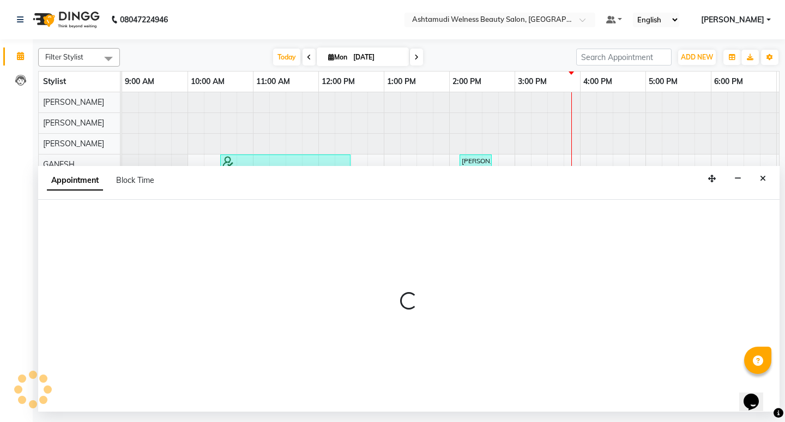
select select "600"
select select "tentative"
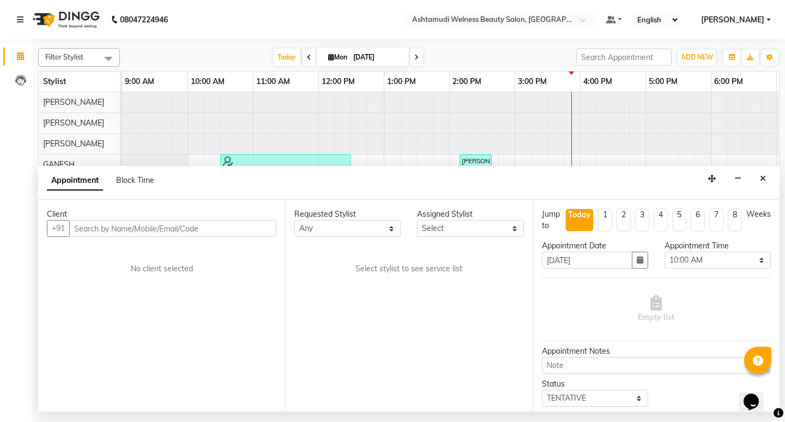
click at [140, 227] on input "text" at bounding box center [172, 228] width 207 height 17
click at [82, 229] on input "918089323906" at bounding box center [150, 228] width 162 height 17
type input "8089323906"
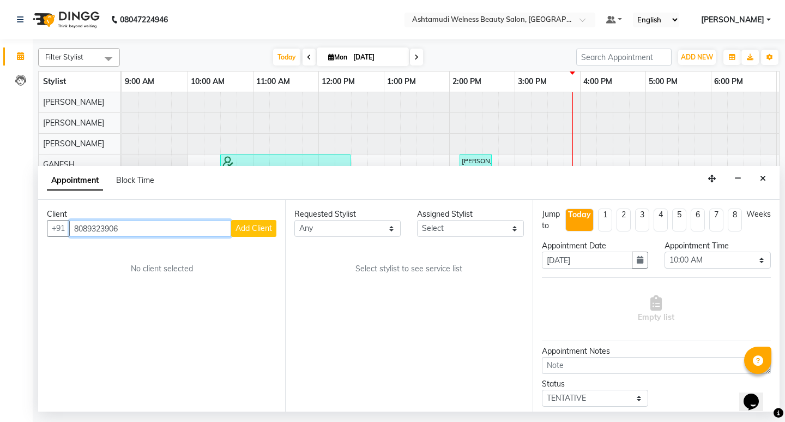
drag, startPoint x: 130, startPoint y: 229, endPoint x: 54, endPoint y: 237, distance: 76.2
click at [54, 237] on div "Client +91 8089323906 Add Client No client selected" at bounding box center [161, 306] width 247 height 212
paste input "919633057425"
click at [133, 260] on button "RABECA 96******25" at bounding box center [124, 251] width 109 height 17
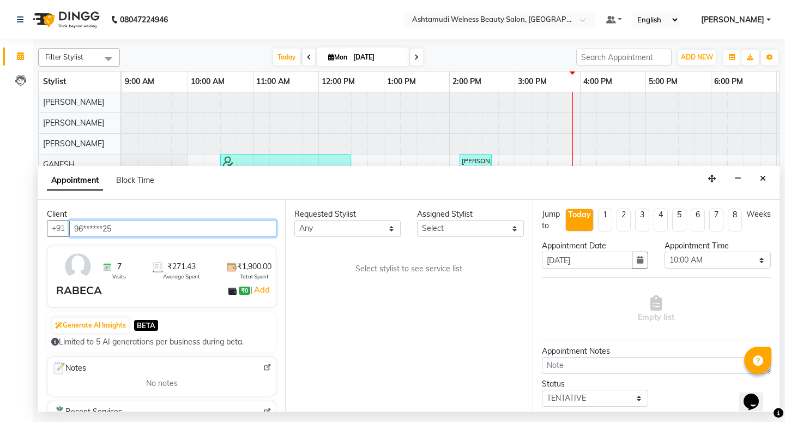
type input "96******25"
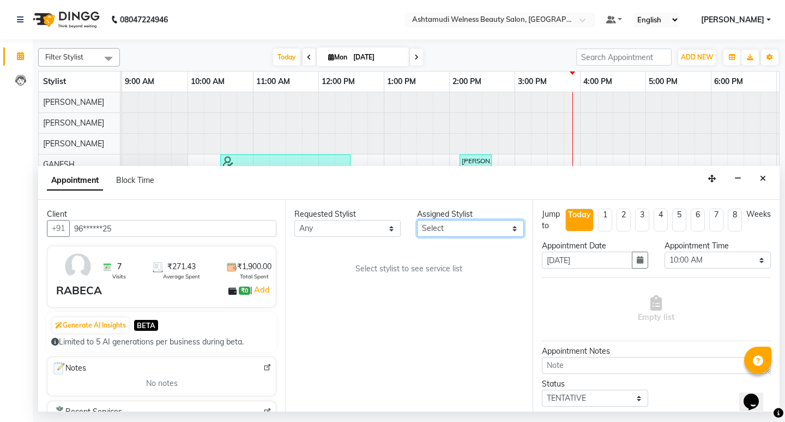
click at [485, 232] on select "Select ADITHYA TAMANG Admin ALTHAF Anitha ATHIRA SANAL BETZA M BINU DEVIKA GANE…" at bounding box center [470, 228] width 106 height 17
select select "25976"
click at [417, 220] on select "Select ADITHYA TAMANG Admin ALTHAF Anitha ATHIRA SANAL BETZA M BINU DEVIKA GANE…" at bounding box center [470, 228] width 106 height 17
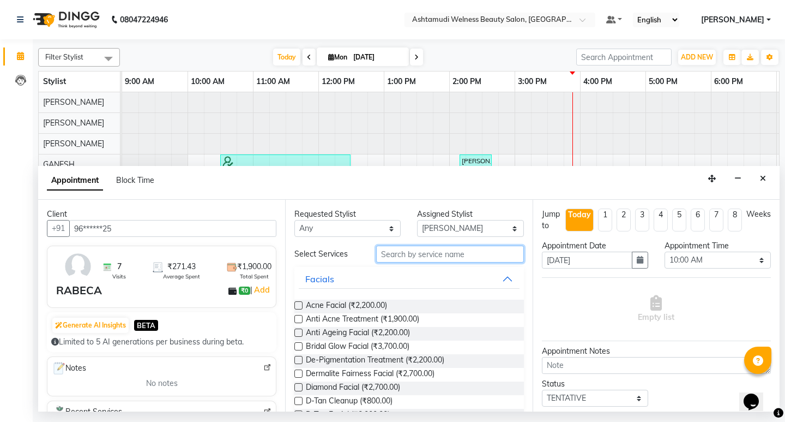
click at [454, 252] on input "text" at bounding box center [449, 253] width 147 height 17
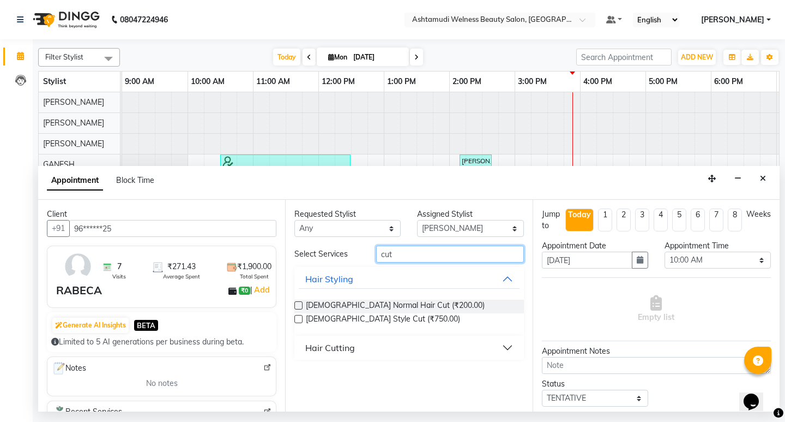
type input "cut"
click at [348, 346] on div "Hair Cutting" at bounding box center [330, 347] width 50 height 13
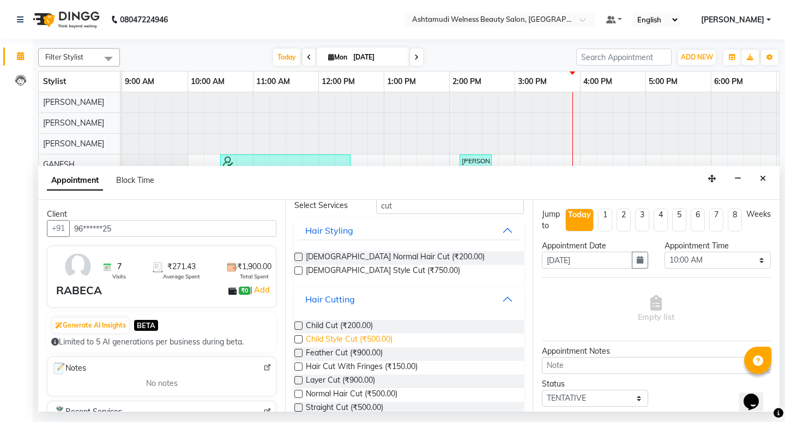
scroll to position [83, 0]
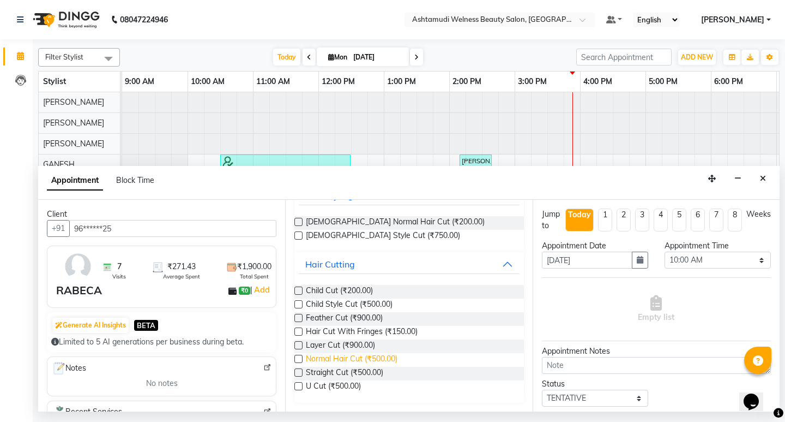
click at [338, 356] on span "Normal Hair Cut (₹500.00)" at bounding box center [352, 360] width 92 height 14
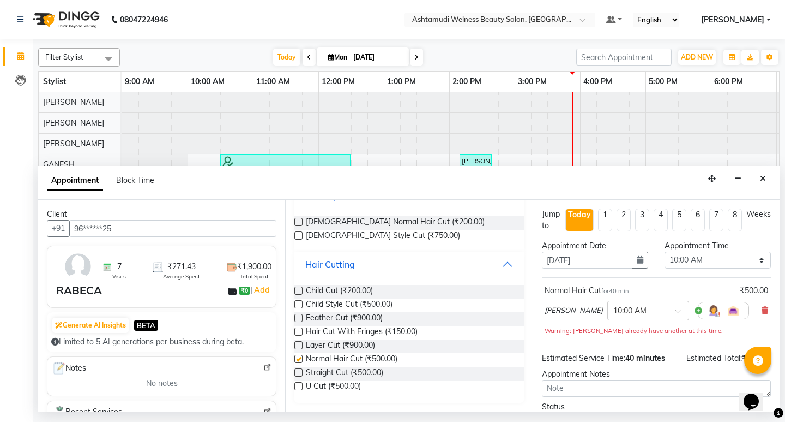
checkbox input "false"
click at [706, 254] on select "Select 10:00 AM 10:15 AM 10:30 AM 10:45 AM 11:00 AM 11:15 AM 11:30 AM 11:45 AM …" at bounding box center [718, 259] width 106 height 17
click at [708, 262] on select "Select 10:00 AM 10:15 AM 10:30 AM 10:45 AM 11:00 AM 11:15 AM 11:30 AM 11:45 AM …" at bounding box center [718, 259] width 106 height 17
select select "960"
click at [665, 251] on select "Select 10:00 AM 10:15 AM 10:30 AM 10:45 AM 11:00 AM 11:15 AM 11:30 AM 11:45 AM …" at bounding box center [718, 259] width 106 height 17
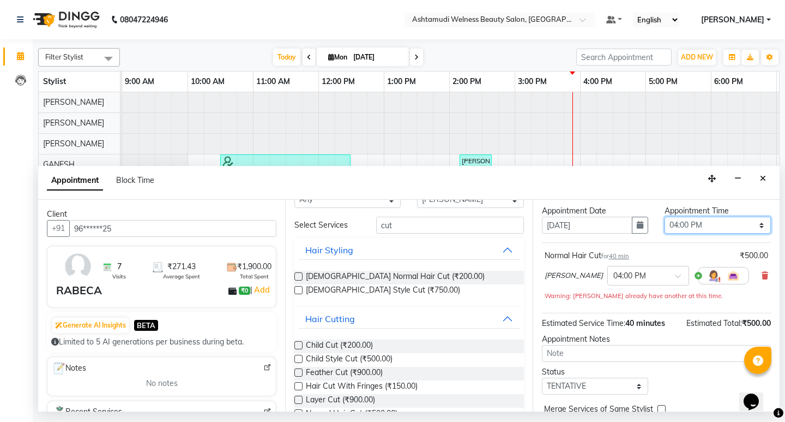
scroll to position [70, 0]
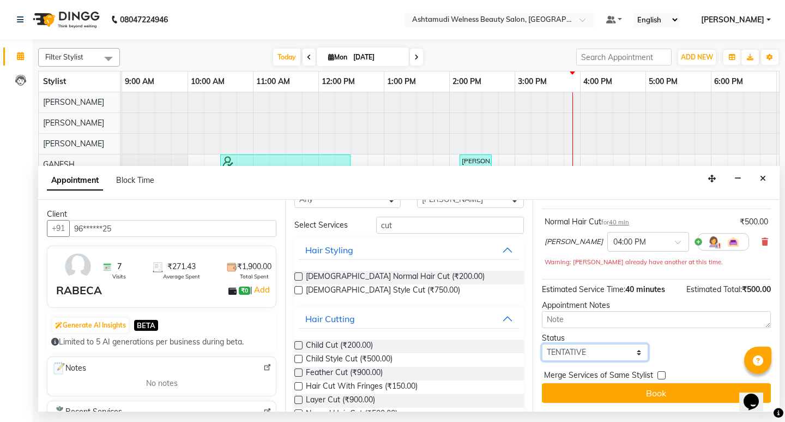
drag, startPoint x: 622, startPoint y: 353, endPoint x: 588, endPoint y: 372, distance: 38.8
click at [622, 353] on select "Select TENTATIVE CONFIRM CHECK-IN UPCOMING" at bounding box center [595, 352] width 106 height 17
select select "confirm booking"
click at [542, 344] on select "Select TENTATIVE CONFIRM CHECK-IN UPCOMING" at bounding box center [595, 352] width 106 height 17
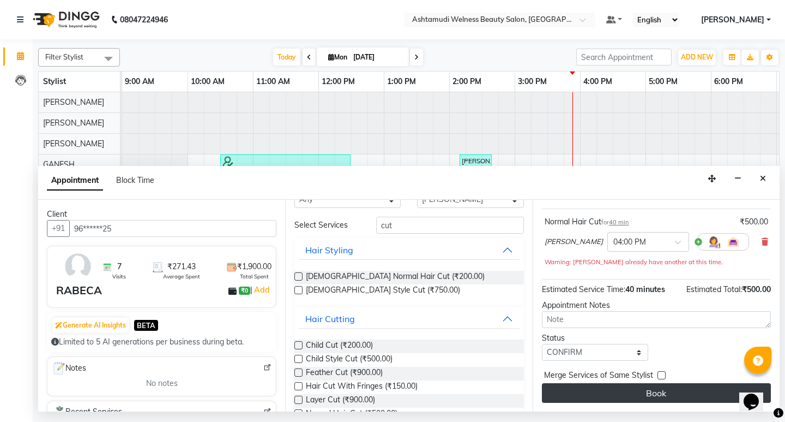
click at [662, 395] on button "Book" at bounding box center [656, 393] width 229 height 20
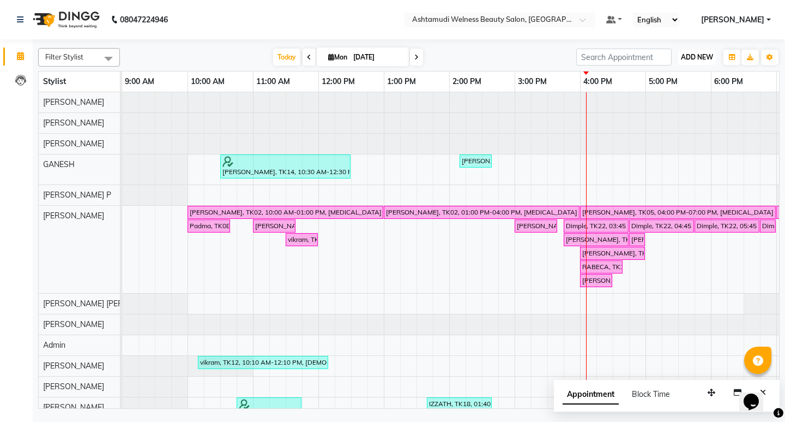
click at [695, 57] on span "ADD NEW" at bounding box center [697, 57] width 32 height 8
click at [675, 93] on div "Filter Stylist Select All ADITHYA TAMANG Admin ALTHAF Anitha ATHIRA SANAL BETZA…" at bounding box center [409, 226] width 742 height 365
click at [693, 55] on span "ADD NEW" at bounding box center [697, 57] width 32 height 8
click at [694, 77] on button "Add Appointment" at bounding box center [672, 78] width 86 height 14
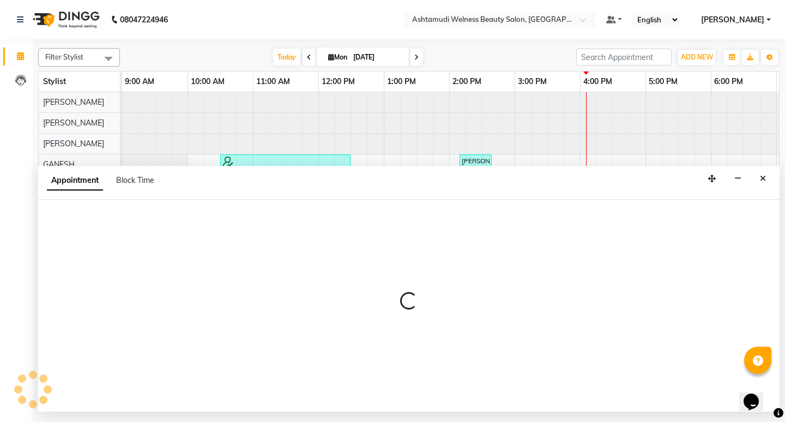
select select "600"
select select "tentative"
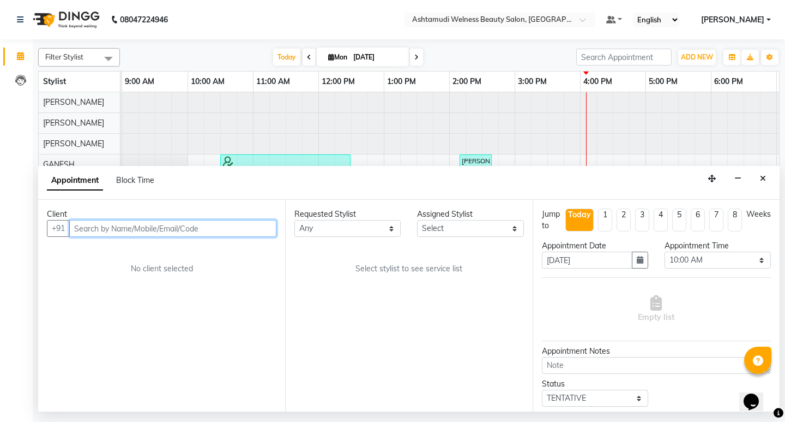
click at [191, 230] on input "text" at bounding box center [172, 228] width 207 height 17
paste input "918891212482"
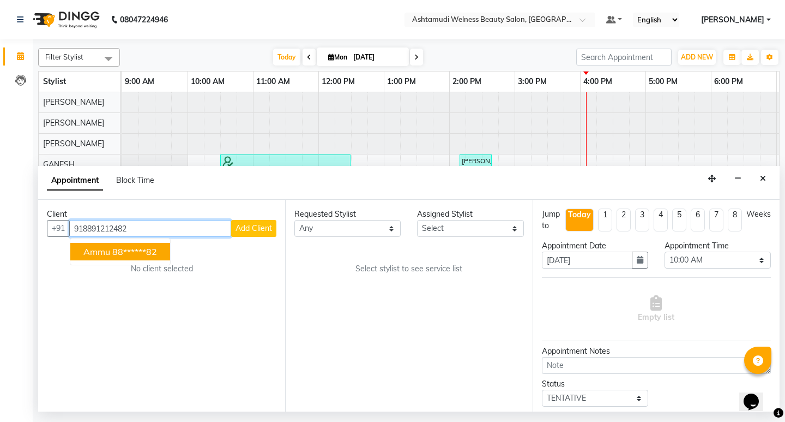
click at [111, 256] on button "Ammu 88******82" at bounding box center [120, 251] width 100 height 17
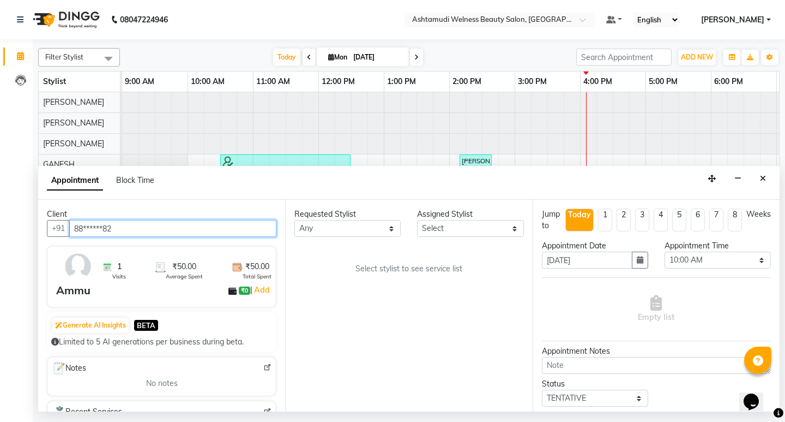
type input "88******82"
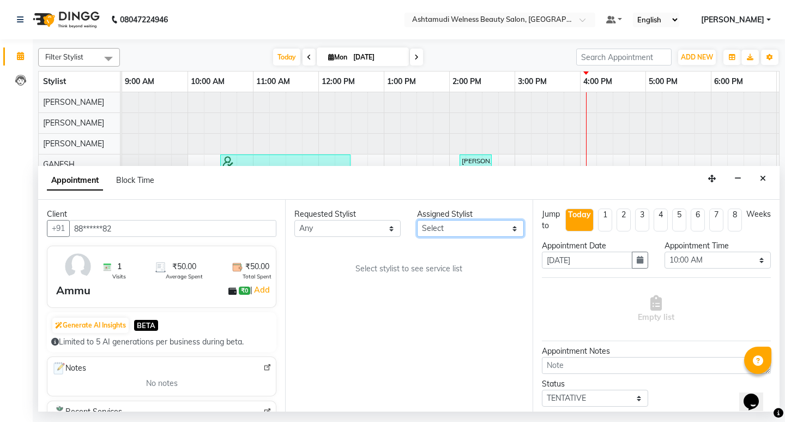
click at [479, 233] on select "Select ADITHYA TAMANG Admin ALTHAF Anitha ATHIRA SANAL BETZA M BINU DEVIKA GANE…" at bounding box center [470, 228] width 106 height 17
select select "25976"
click at [417, 220] on select "Select ADITHYA TAMANG Admin ALTHAF Anitha ATHIRA SANAL BETZA M BINU DEVIKA GANE…" at bounding box center [470, 228] width 106 height 17
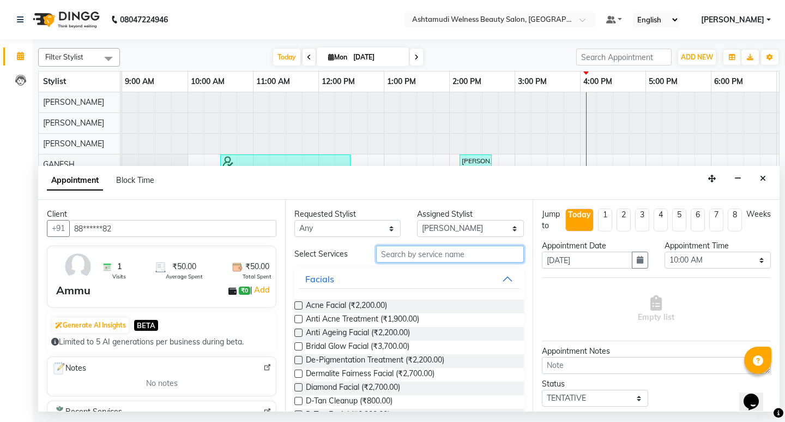
click at [397, 257] on input "text" at bounding box center [449, 253] width 147 height 17
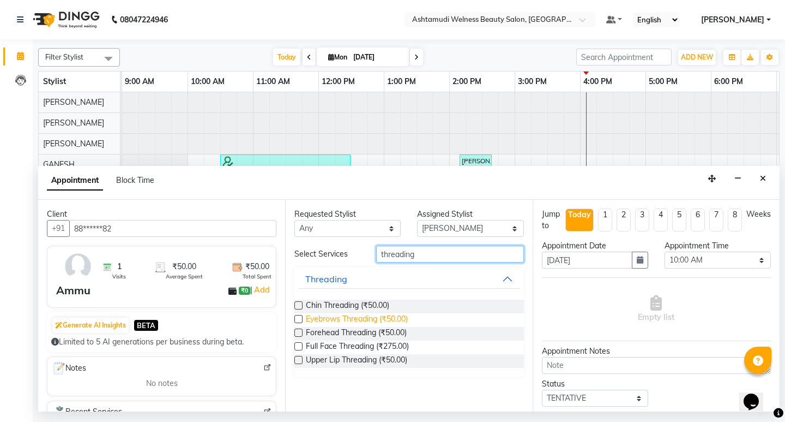
type input "threading"
click at [368, 315] on span "Eyebrows Threading (₹50.00)" at bounding box center [357, 320] width 102 height 14
checkbox input "false"
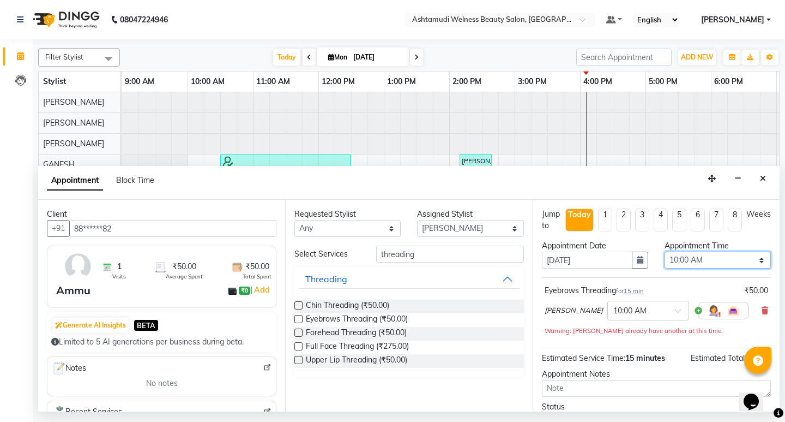
click at [693, 259] on select "Select 10:00 AM 10:15 AM 10:30 AM 10:45 AM 11:00 AM 11:15 AM 11:30 AM 11:45 AM …" at bounding box center [718, 259] width 106 height 17
select select "1050"
click at [665, 251] on select "Select 10:00 AM 10:15 AM 10:30 AM 10:45 AM 11:00 AM 11:15 AM 11:30 AM 11:45 AM …" at bounding box center [718, 259] width 106 height 17
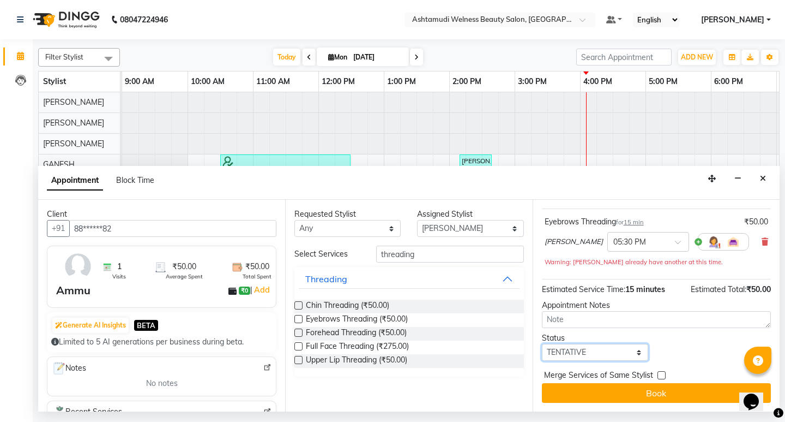
drag, startPoint x: 628, startPoint y: 350, endPoint x: 639, endPoint y: 355, distance: 11.7
click at [628, 350] on select "Select TENTATIVE CONFIRM CHECK-IN UPCOMING" at bounding box center [595, 352] width 106 height 17
select select "confirm booking"
click at [542, 344] on select "Select TENTATIVE CONFIRM CHECK-IN UPCOMING" at bounding box center [595, 352] width 106 height 17
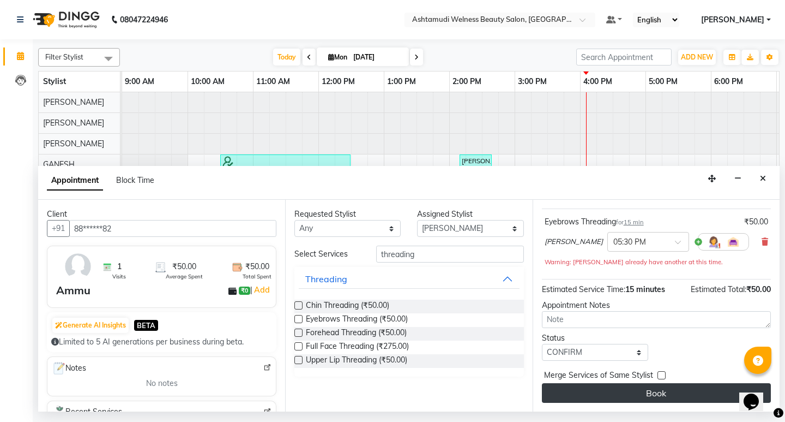
click at [681, 396] on button "Book" at bounding box center [656, 393] width 229 height 20
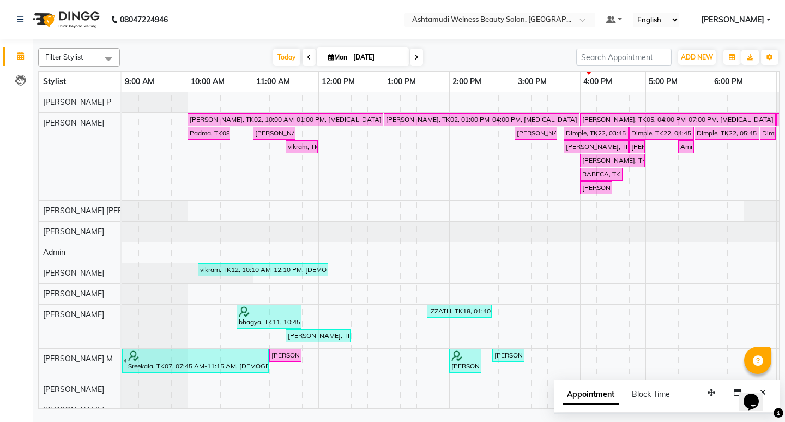
scroll to position [0, 0]
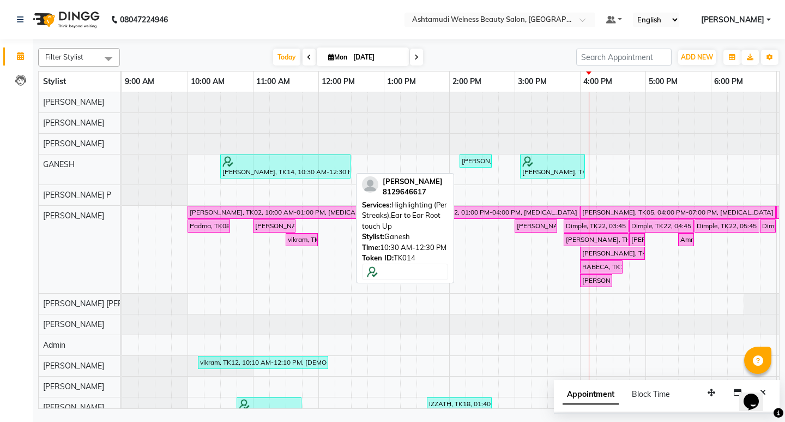
click at [282, 168] on div "nikitha, TK14, 10:30 AM-12:30 PM, Highlighting (Per Streaks),Ear to Ear Root to…" at bounding box center [285, 166] width 128 height 21
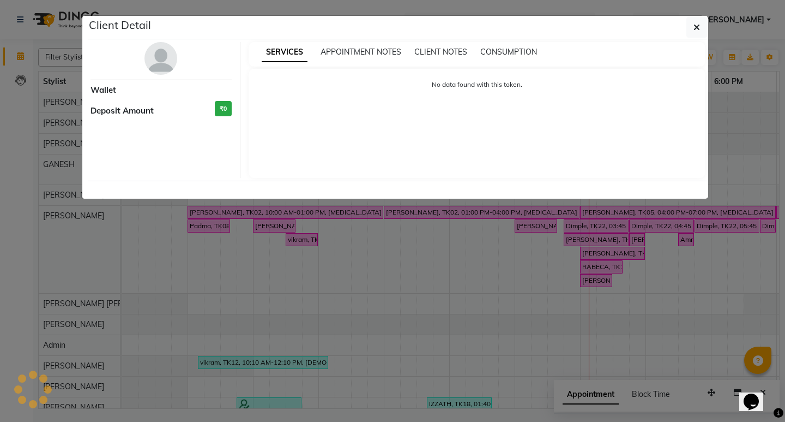
select select "3"
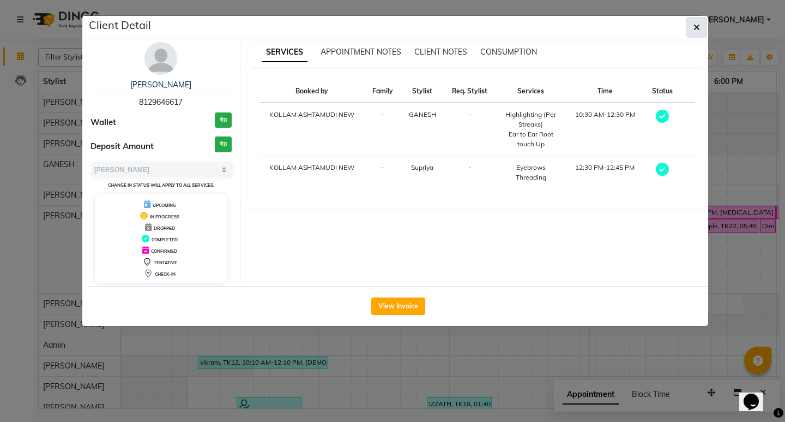
click at [699, 27] on icon "button" at bounding box center [697, 27] width 7 height 9
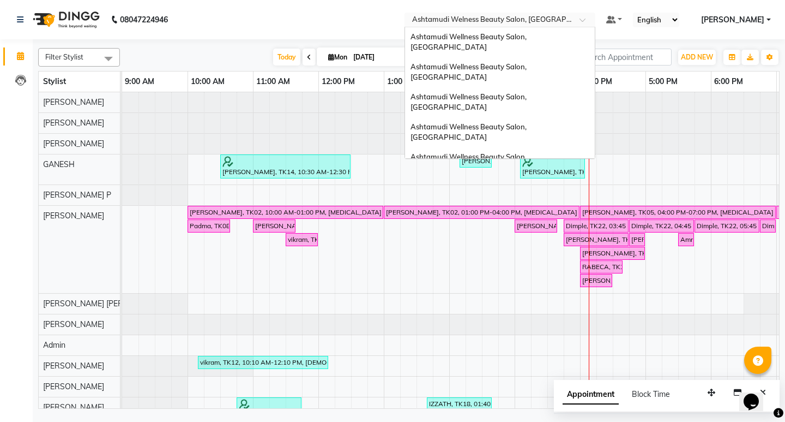
click at [593, 21] on span at bounding box center [587, 22] width 14 height 11
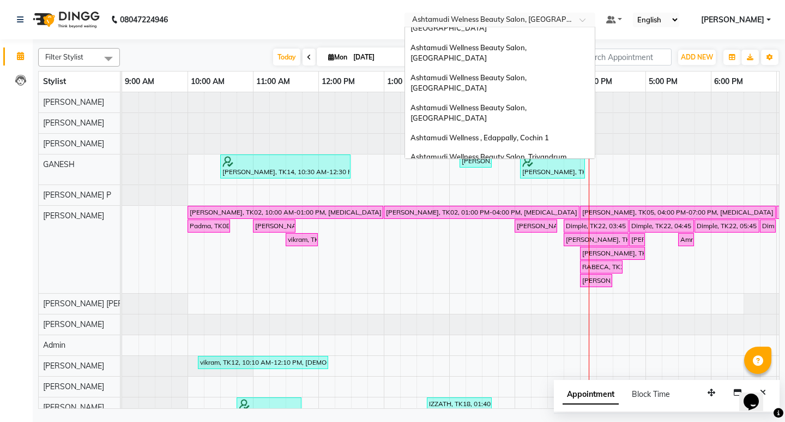
scroll to position [46, 0]
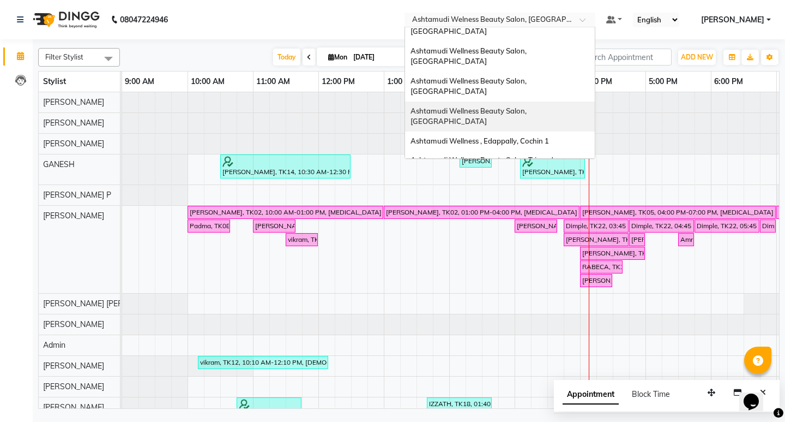
click at [528, 106] on span "Ashtamudi Wellness Beauty Salon, [GEOGRAPHIC_DATA]" at bounding box center [470, 116] width 118 height 20
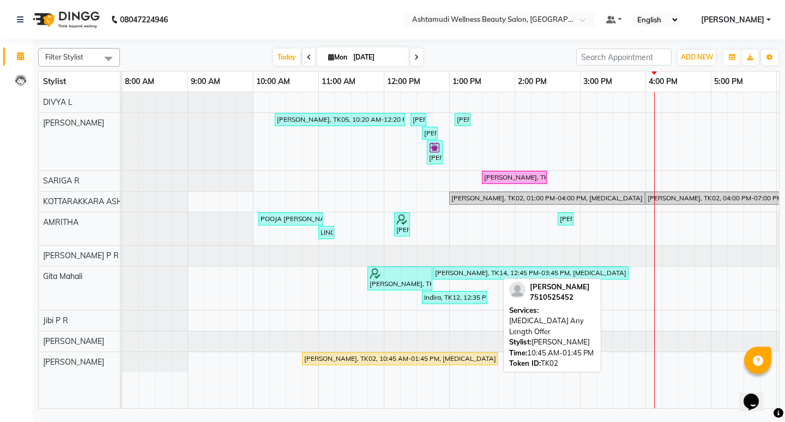
click at [418, 362] on div "[PERSON_NAME], TK02, 10:45 AM-01:45 PM, [MEDICAL_DATA] Any Length Offer" at bounding box center [400, 358] width 194 height 10
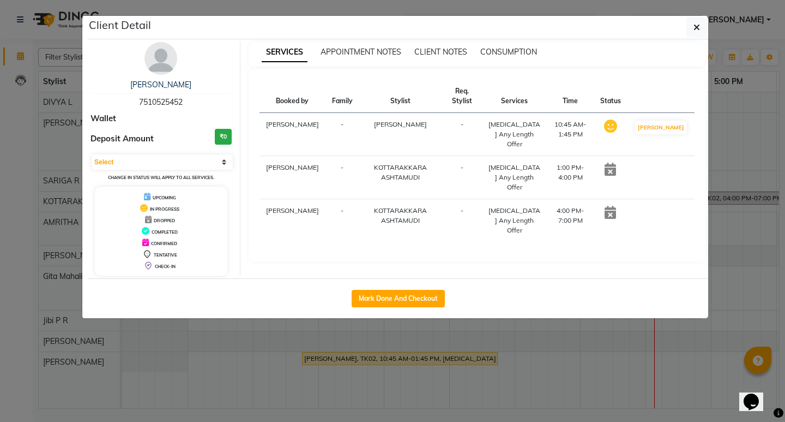
click at [575, 340] on ngb-modal-window "Client Detail [PERSON_NAME] 7510525452 Wallet Deposit Amount ₹0 Select IN SERVI…" at bounding box center [392, 211] width 785 height 422
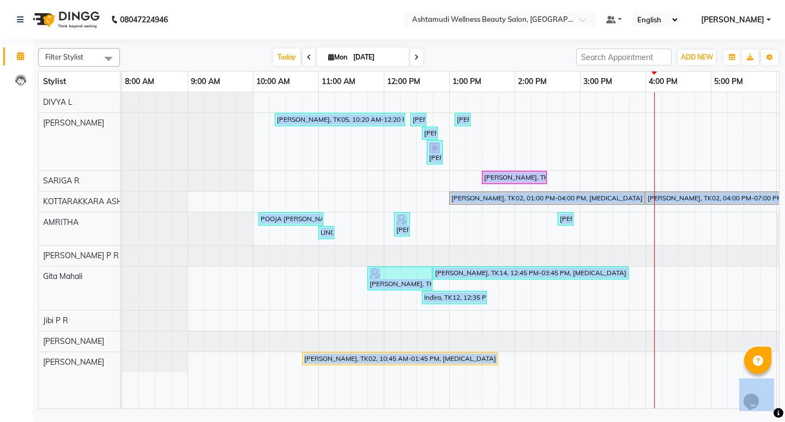
drag, startPoint x: 1281, startPoint y: 786, endPoint x: 749, endPoint y: 405, distance: 654.3
click at [647, 388] on td at bounding box center [654, 250] width 16 height 316
click at [576, 361] on div "[PERSON_NAME], TK05, 10:20 AM-12:20 PM, Root touch up ( [MEDICAL_DATA] free ) E…" at bounding box center [547, 250] width 851 height 316
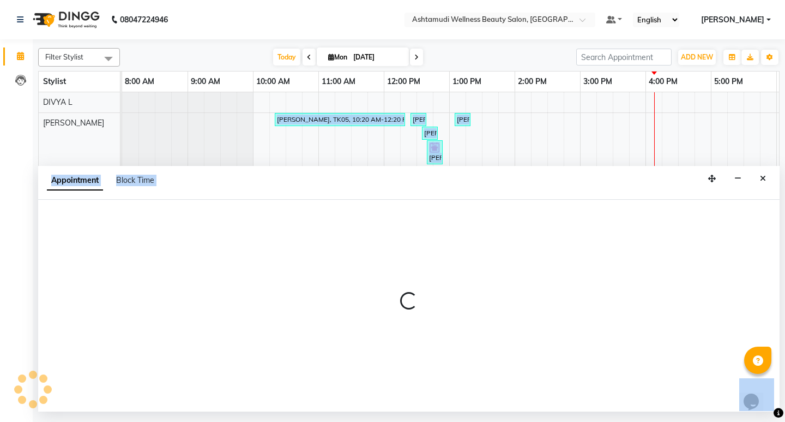
select select "75884"
select select "885"
select select "tentative"
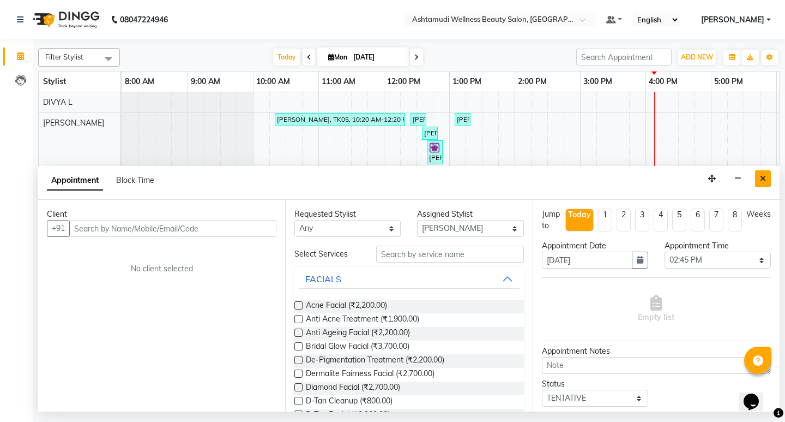
click at [762, 182] on button "Close" at bounding box center [763, 178] width 16 height 17
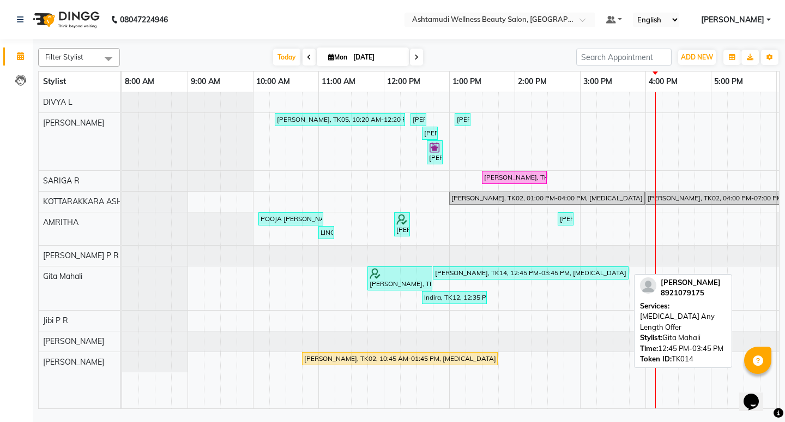
click at [587, 271] on div "[PERSON_NAME], TK14, 12:45 PM-03:45 PM, [MEDICAL_DATA] Any Length Offer" at bounding box center [531, 273] width 194 height 10
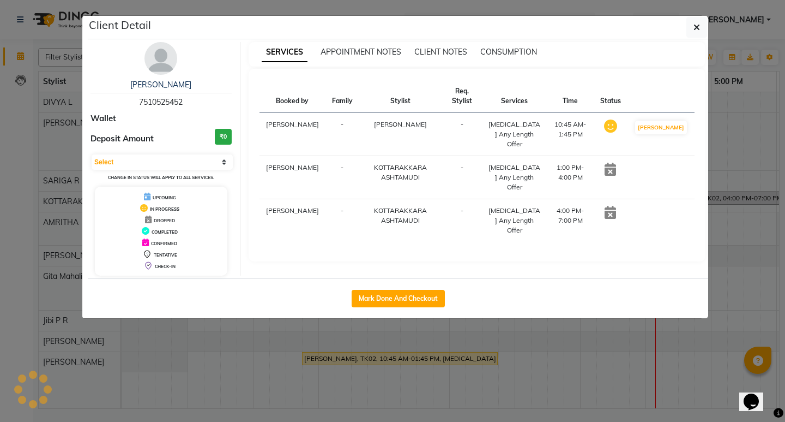
select select "3"
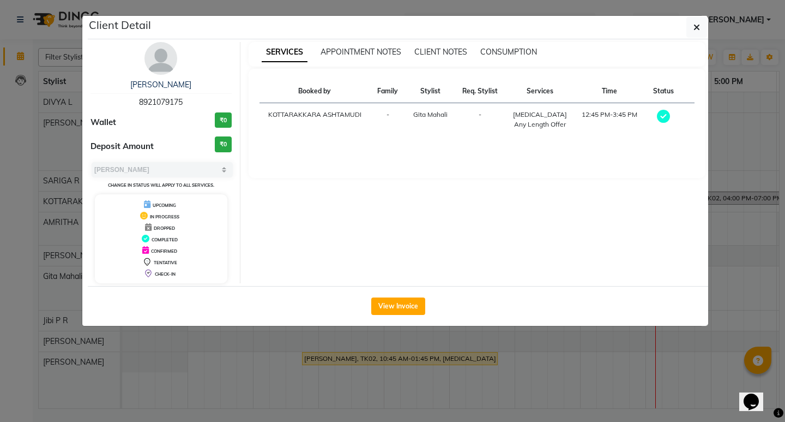
click at [588, 331] on ngb-modal-window "Client Detail [PERSON_NAME] 8921079175 Wallet ₹0 Deposit Amount ₹0 Select MARK …" at bounding box center [392, 211] width 785 height 422
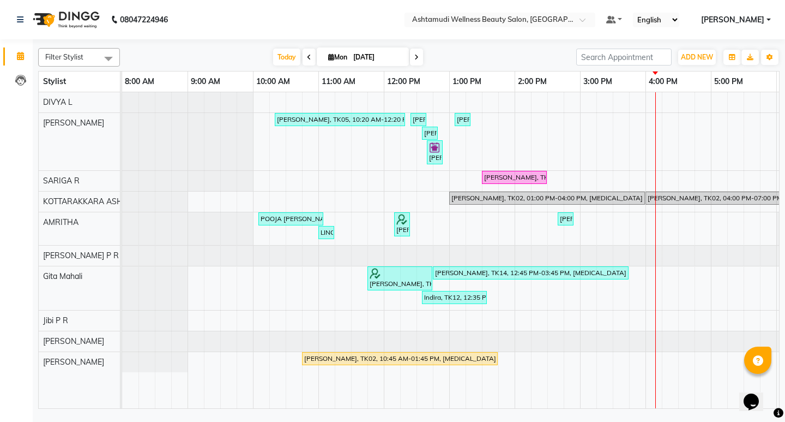
click at [307, 56] on icon at bounding box center [309, 57] width 4 height 7
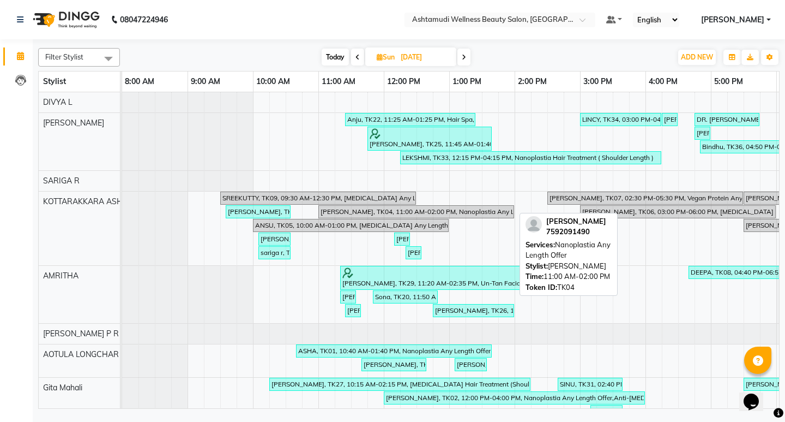
click at [380, 212] on div "[PERSON_NAME], TK04, 11:00 AM-02:00 PM, Nanoplastia Any Length Offer" at bounding box center [417, 212] width 194 height 10
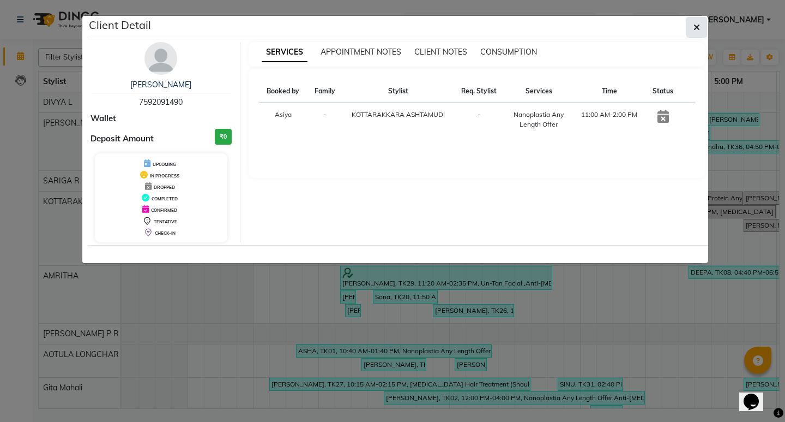
click at [691, 29] on button "button" at bounding box center [697, 27] width 21 height 21
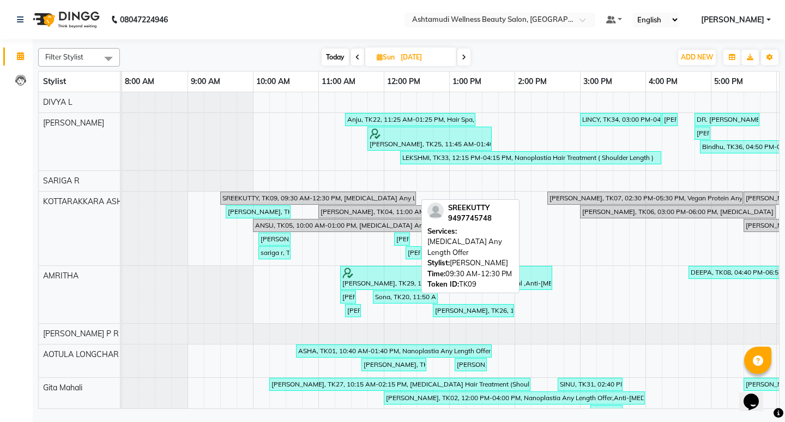
click at [281, 195] on div "SREEKUTTY, TK09, 09:30 AM-12:30 PM, [MEDICAL_DATA] Any Length Offer" at bounding box center [318, 198] width 194 height 10
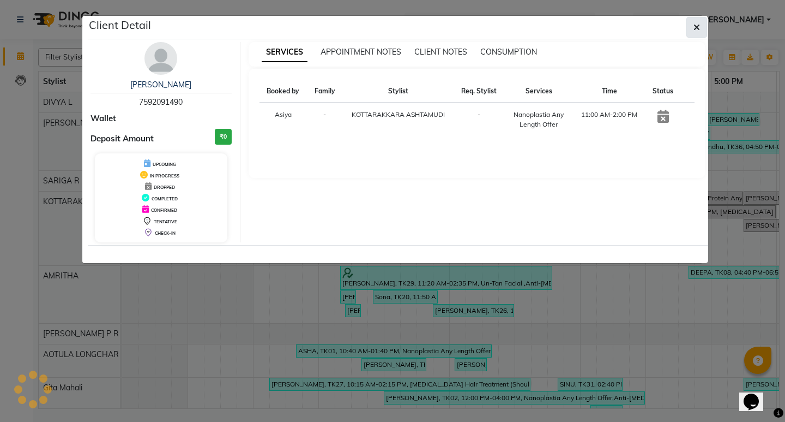
click at [690, 33] on button "button" at bounding box center [697, 27] width 21 height 21
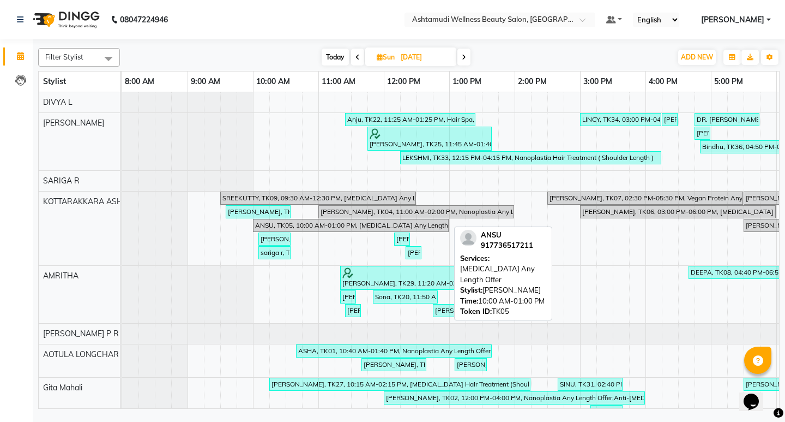
click at [320, 224] on div "ANSU, TK05, 10:00 AM-01:00 PM, [MEDICAL_DATA] Any Length Offer" at bounding box center [351, 225] width 194 height 10
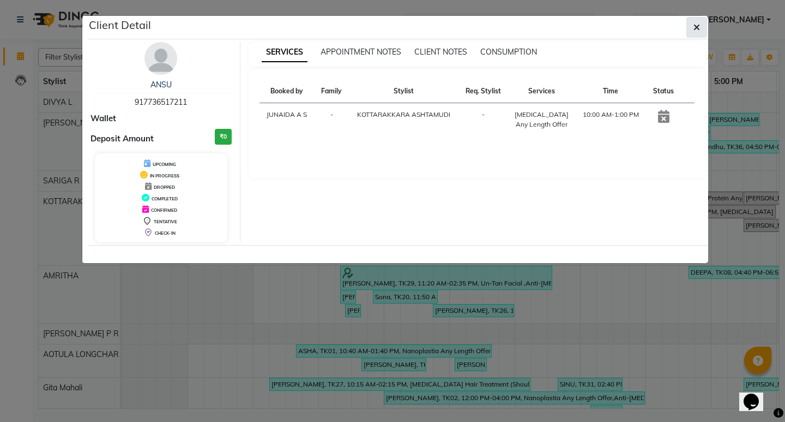
click at [695, 29] on icon "button" at bounding box center [697, 27] width 7 height 9
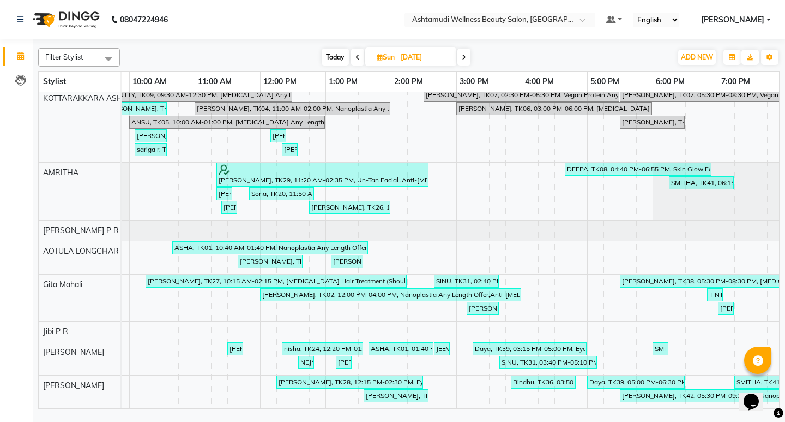
scroll to position [0, 47]
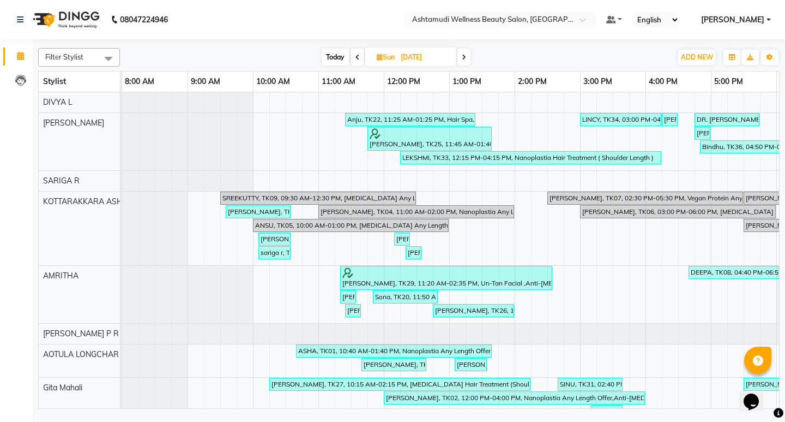
click at [464, 58] on icon at bounding box center [464, 57] width 4 height 7
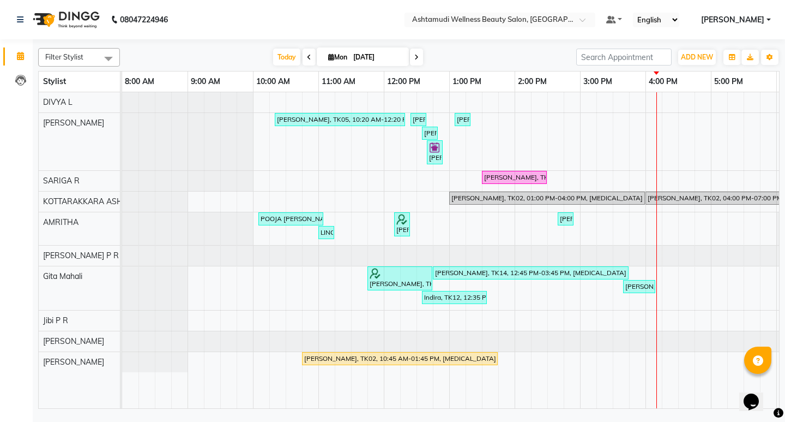
drag, startPoint x: 305, startPoint y: 52, endPoint x: 309, endPoint y: 62, distance: 10.0
click at [304, 54] on span at bounding box center [309, 57] width 13 height 17
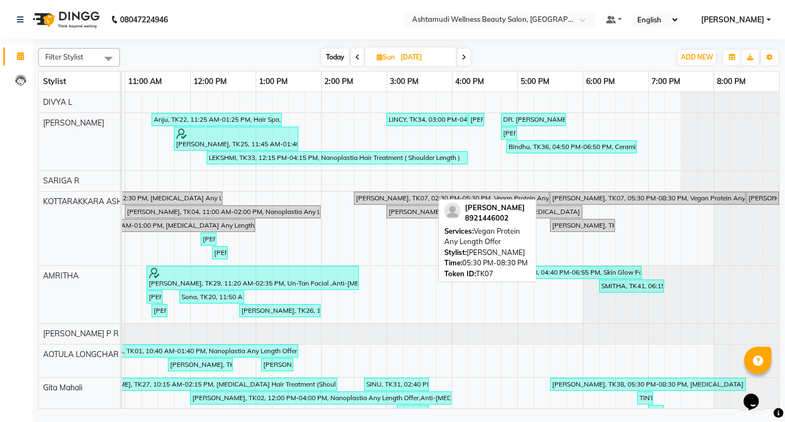
click at [558, 197] on div "[PERSON_NAME], TK07, 05:30 PM-08:30 PM, Vegan Protein Any Length Offer" at bounding box center [648, 198] width 194 height 10
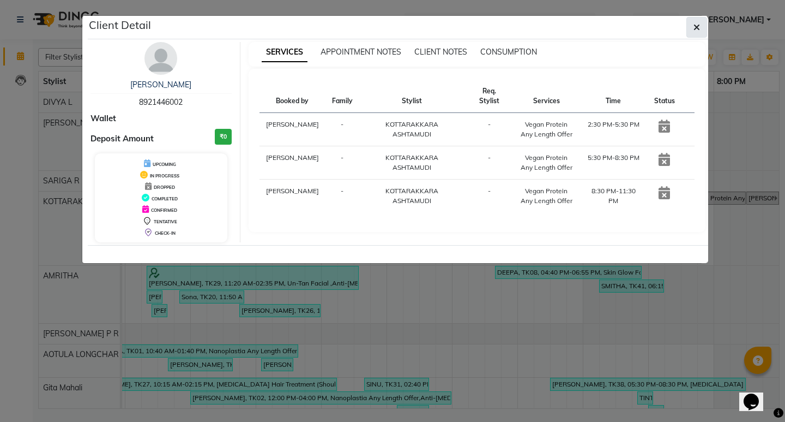
click at [696, 30] on icon "button" at bounding box center [697, 27] width 7 height 9
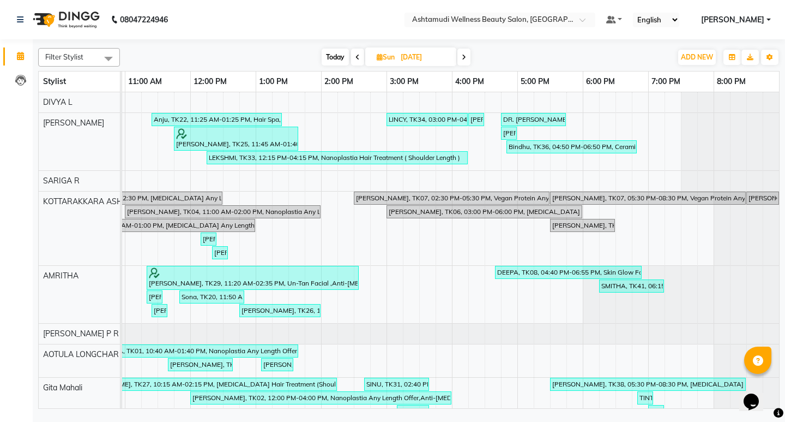
click at [356, 54] on icon at bounding box center [358, 57] width 4 height 7
type input "[DATE]"
